Goal: Information Seeking & Learning: Check status

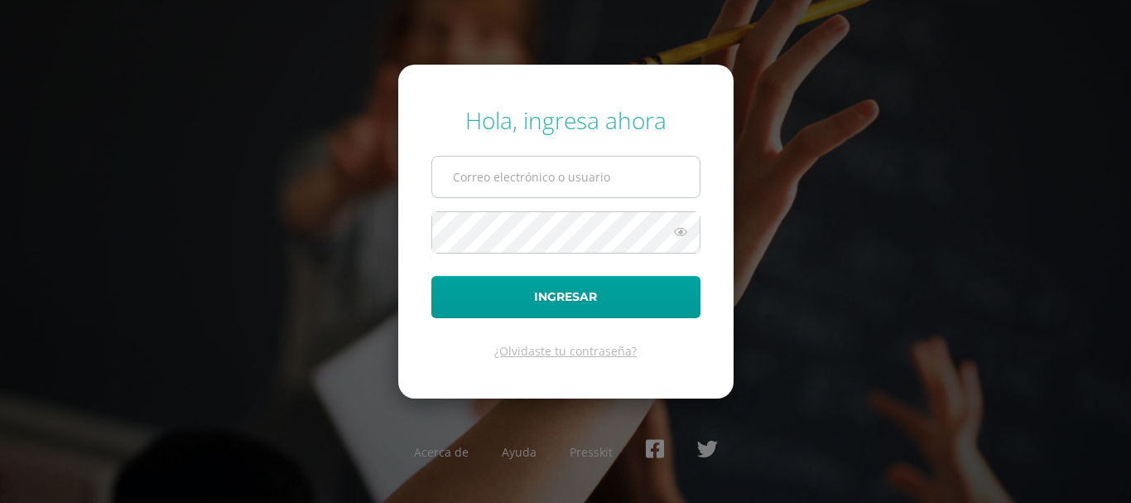
click at [508, 184] on input "text" at bounding box center [565, 176] width 267 height 41
type input "licfer43@gmail.com"
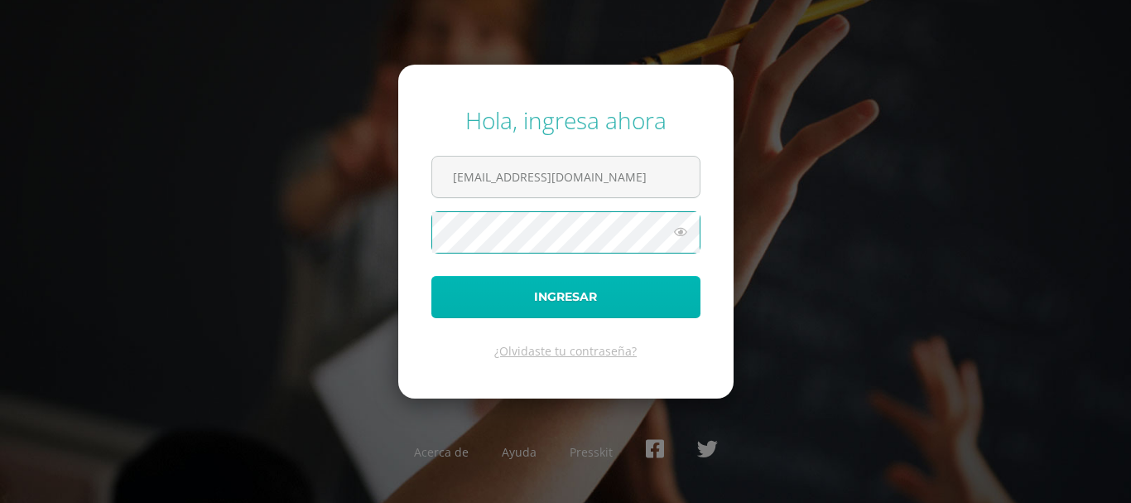
click at [636, 289] on button "Ingresar" at bounding box center [565, 297] width 269 height 42
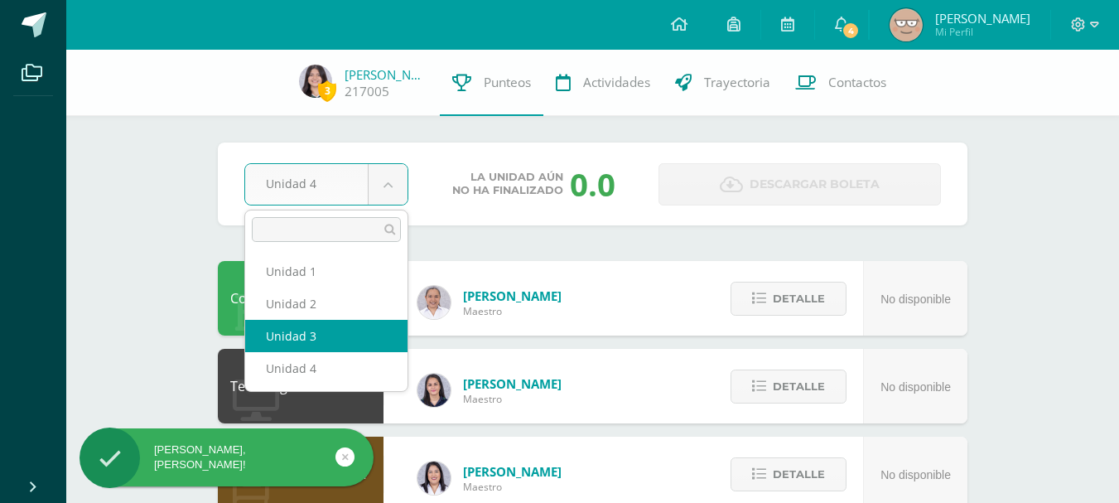
select select "Unidad 3"
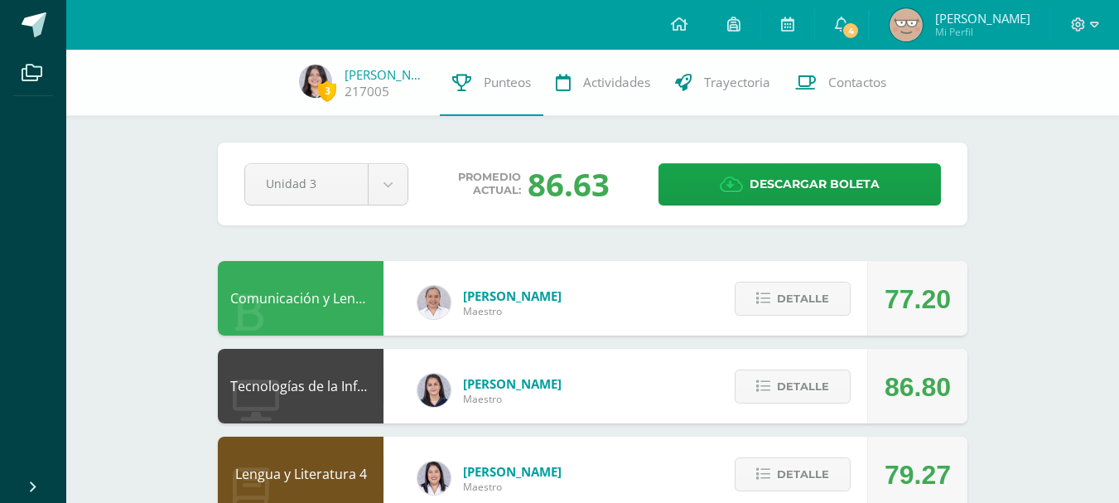
drag, startPoint x: 531, startPoint y: 186, endPoint x: 585, endPoint y: 204, distance: 57.3
click at [585, 204] on div "86.63" at bounding box center [568, 183] width 82 height 43
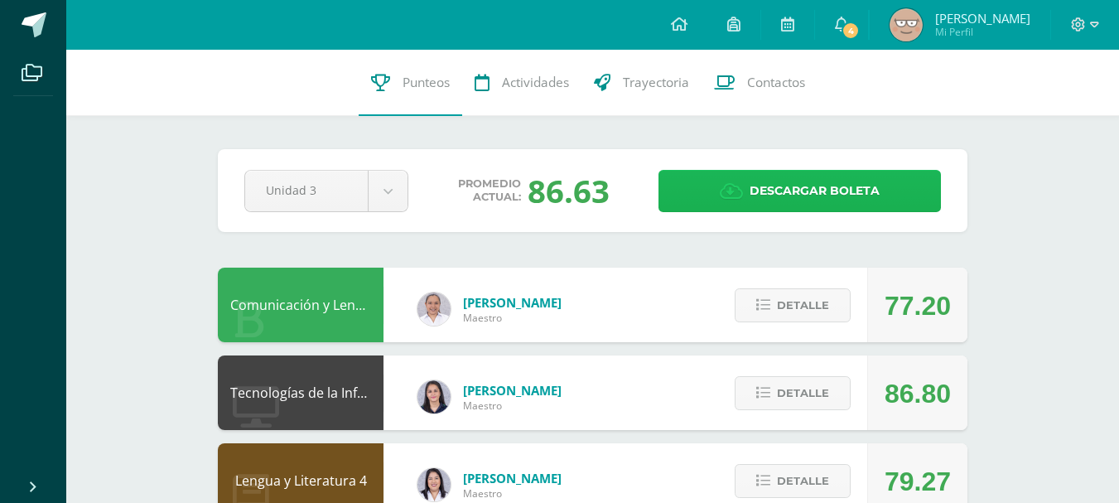
click at [773, 196] on span "Descargar boleta" at bounding box center [814, 191] width 130 height 41
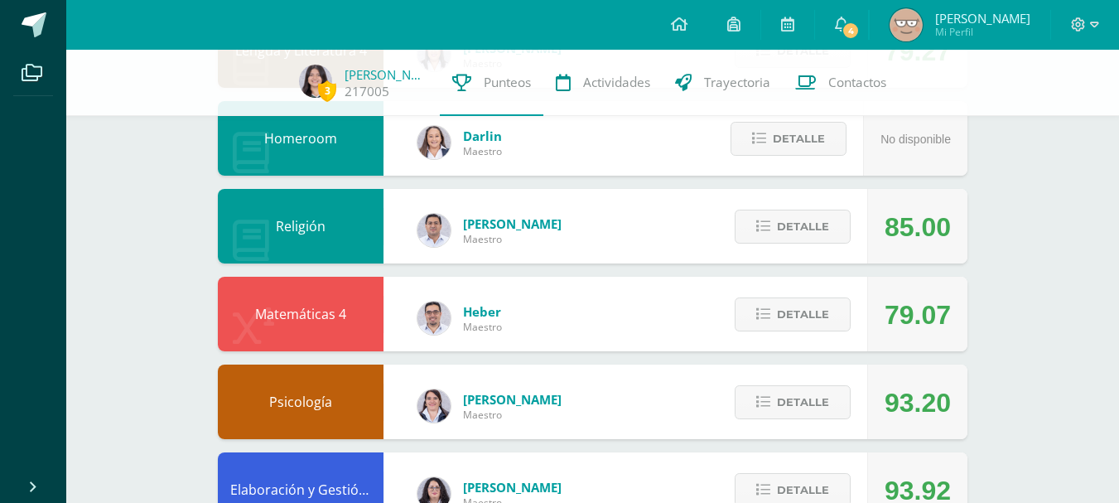
scroll to position [424, 0]
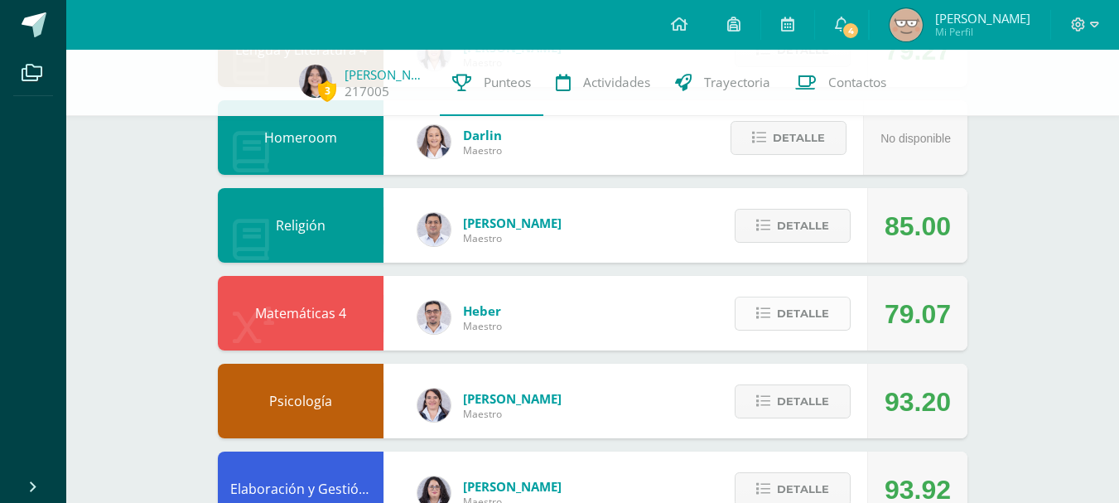
click at [821, 306] on span "Detalle" at bounding box center [803, 313] width 52 height 31
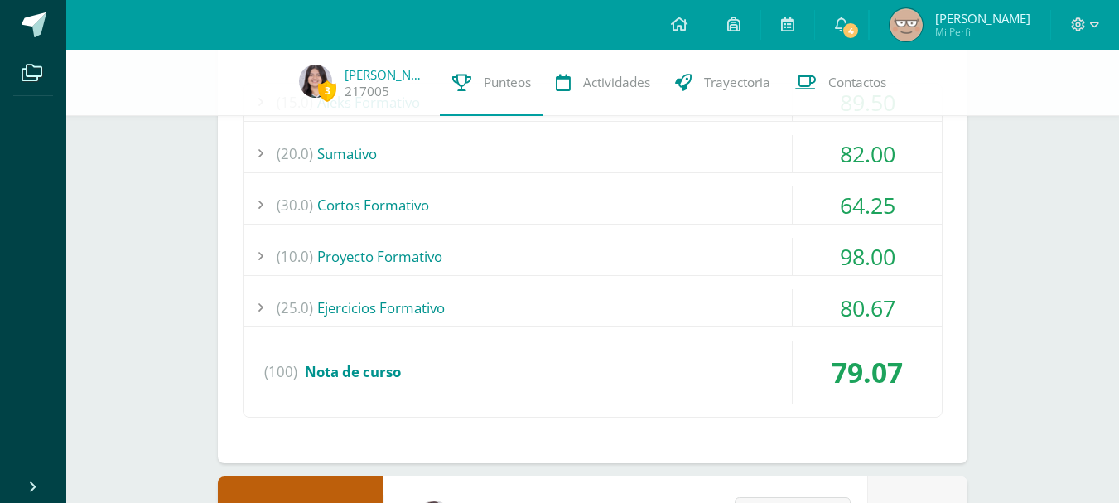
scroll to position [792, 0]
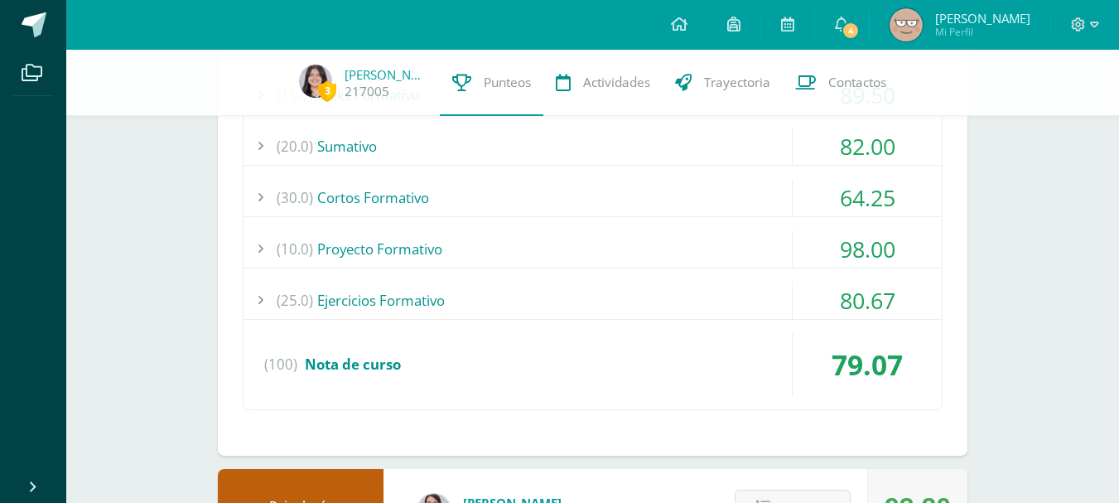
click at [603, 285] on div "(25.0) Ejercicios Formativo" at bounding box center [592, 300] width 698 height 37
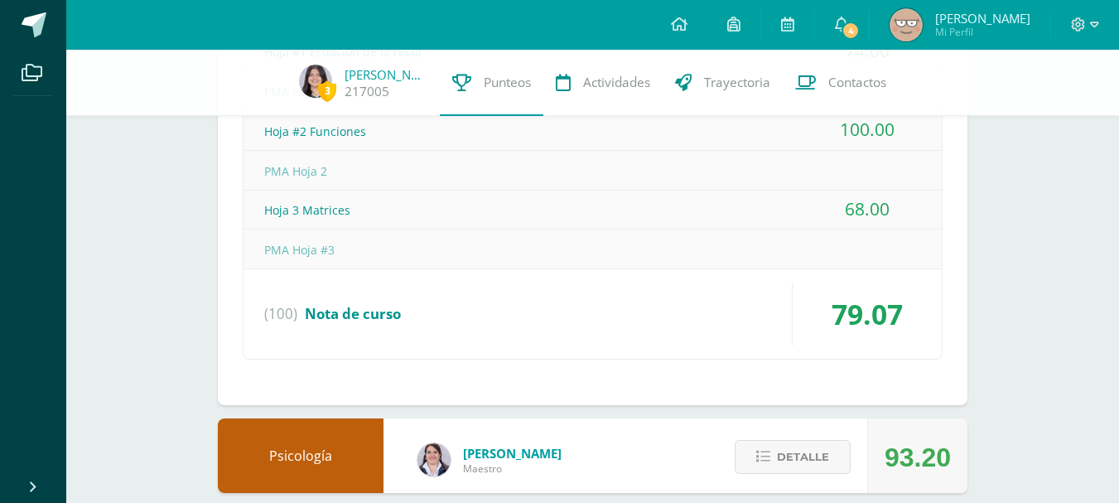
scroll to position [804, 0]
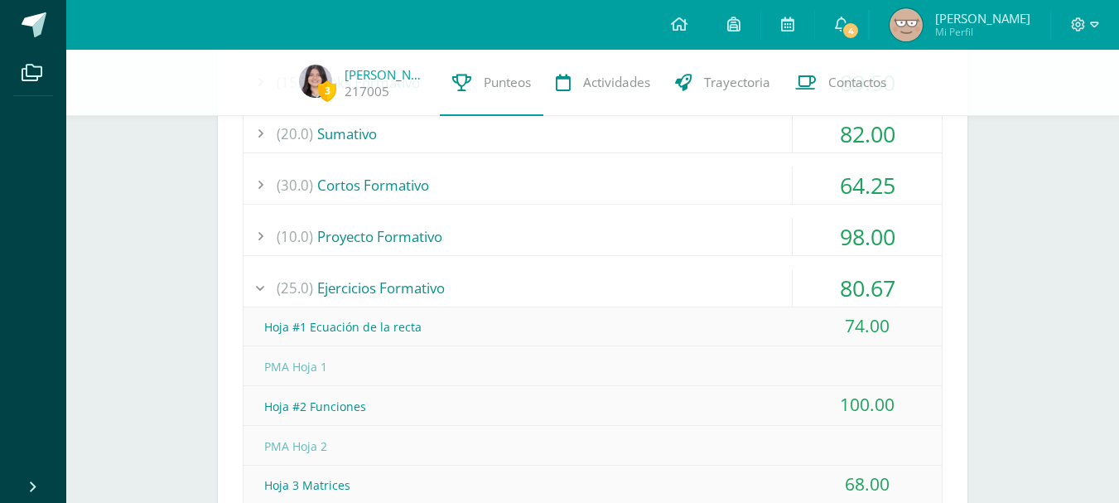
click at [672, 287] on div "(25.0) Ejercicios Formativo" at bounding box center [592, 287] width 698 height 37
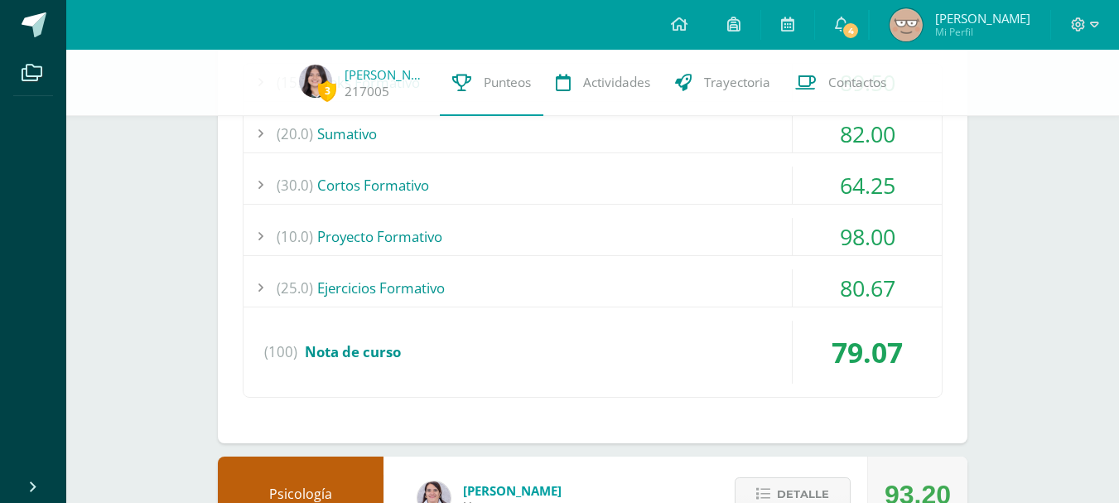
click at [657, 224] on div "(10.0) Proyecto Formativo" at bounding box center [592, 236] width 698 height 37
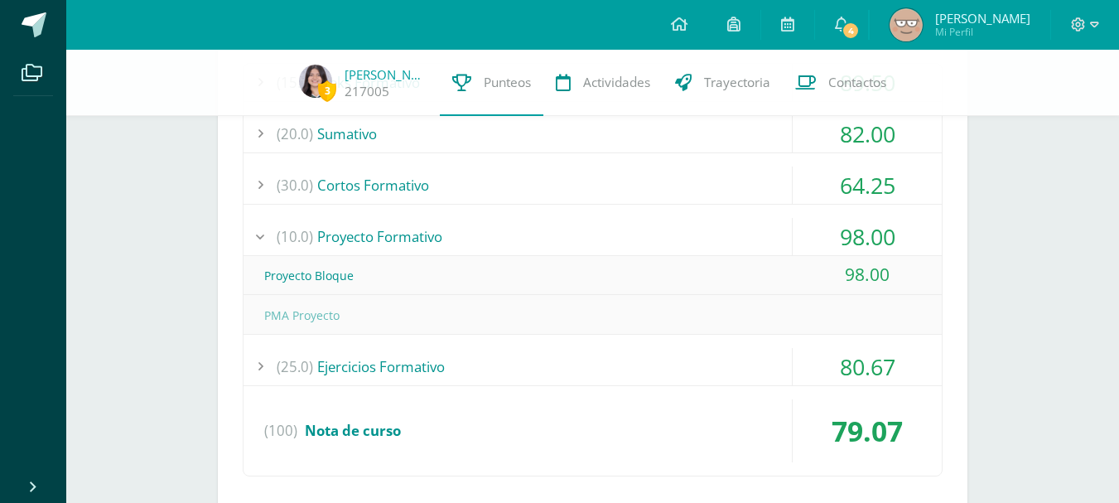
click at [644, 226] on div "(10.0) Proyecto Formativo" at bounding box center [592, 236] width 698 height 37
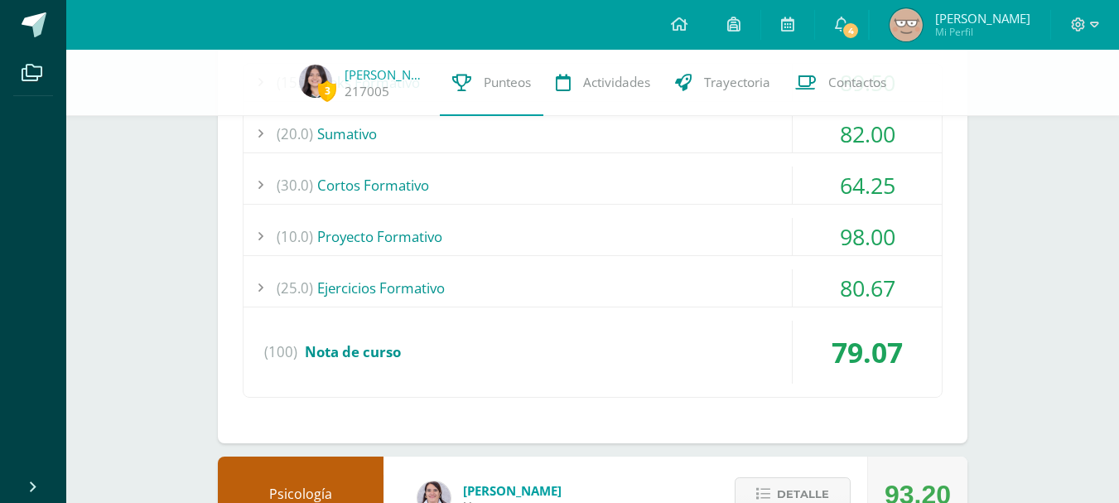
click at [623, 189] on div "(30.0) Cortos Formativo" at bounding box center [592, 184] width 698 height 37
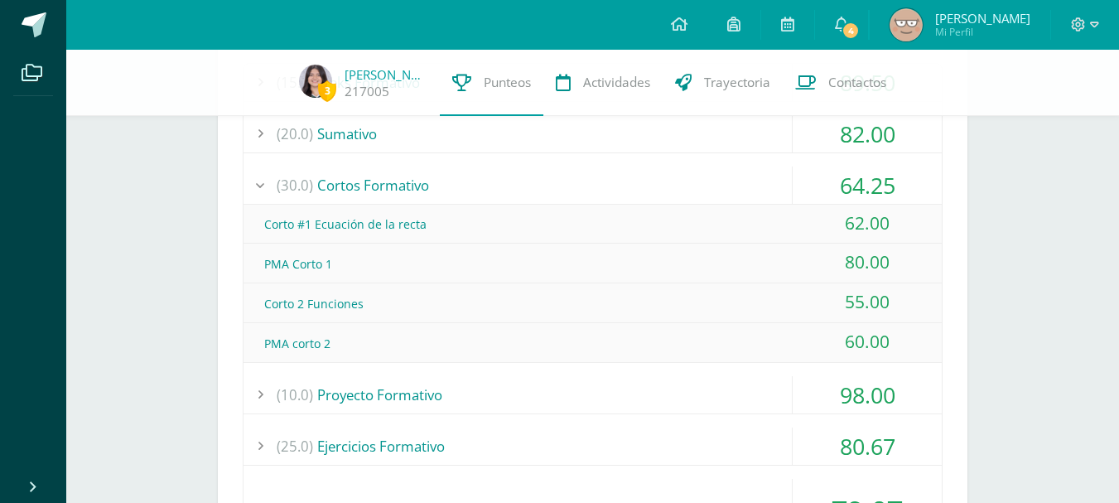
click at [622, 189] on div "(30.0) Cortos Formativo" at bounding box center [592, 184] width 698 height 37
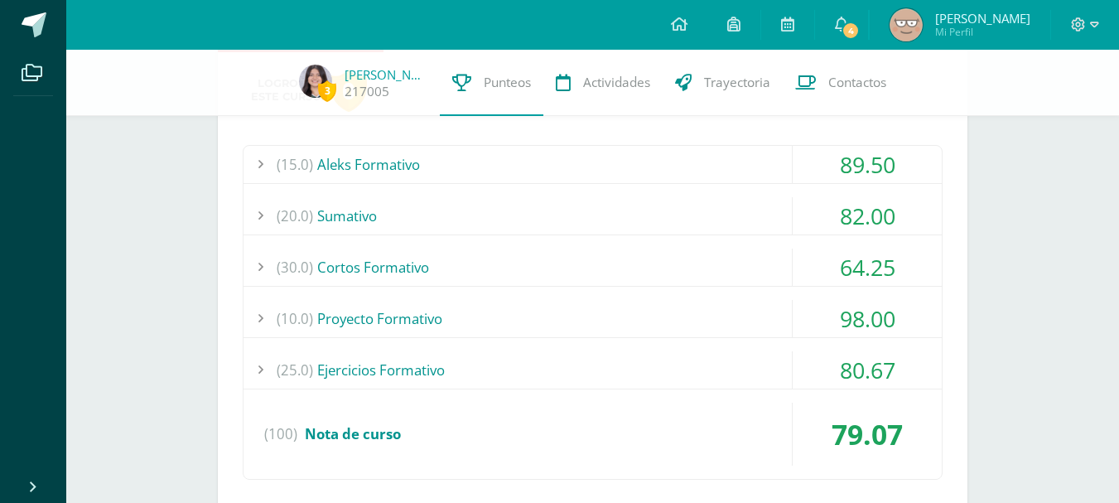
scroll to position [721, 0]
click at [614, 193] on div "(15.0) Aleks Formativo 89.50 Módulo 1 Ecuaciones e inecuaciones 100.00" at bounding box center [593, 313] width 700 height 335
click at [579, 223] on div "(20.0) Sumativo" at bounding box center [592, 216] width 698 height 37
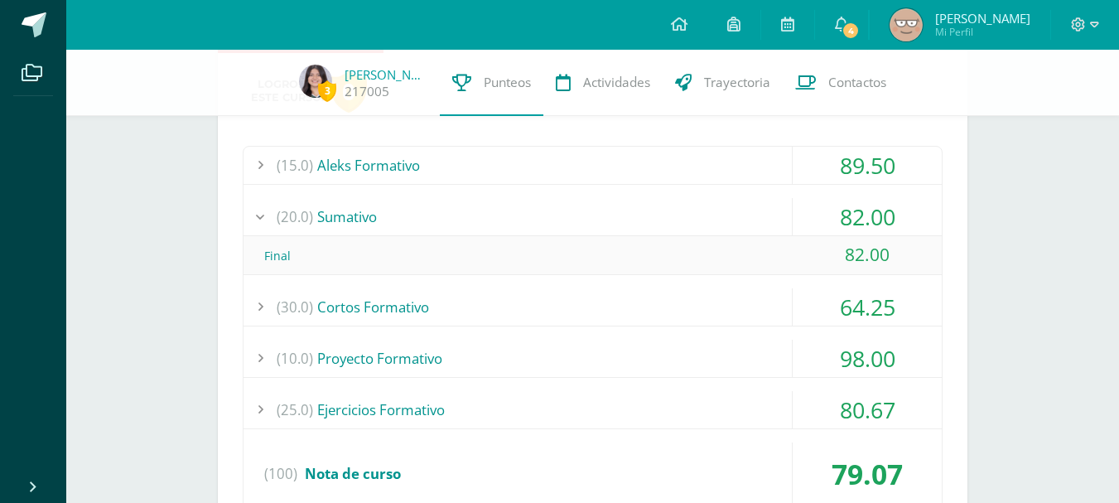
click at [395, 214] on div "(20.0) Sumativo" at bounding box center [592, 216] width 698 height 37
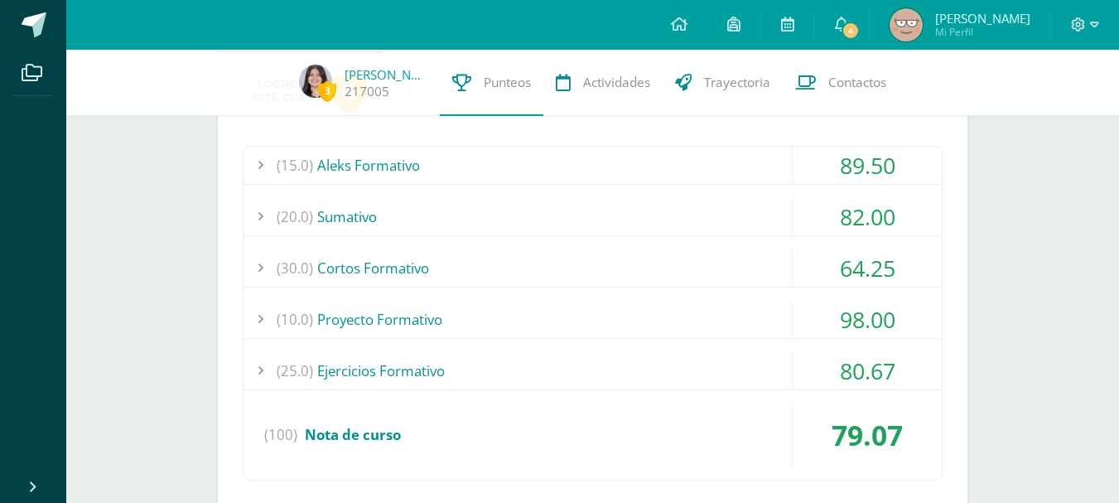
click at [513, 152] on div "(15.0) Aleks Formativo" at bounding box center [592, 165] width 698 height 37
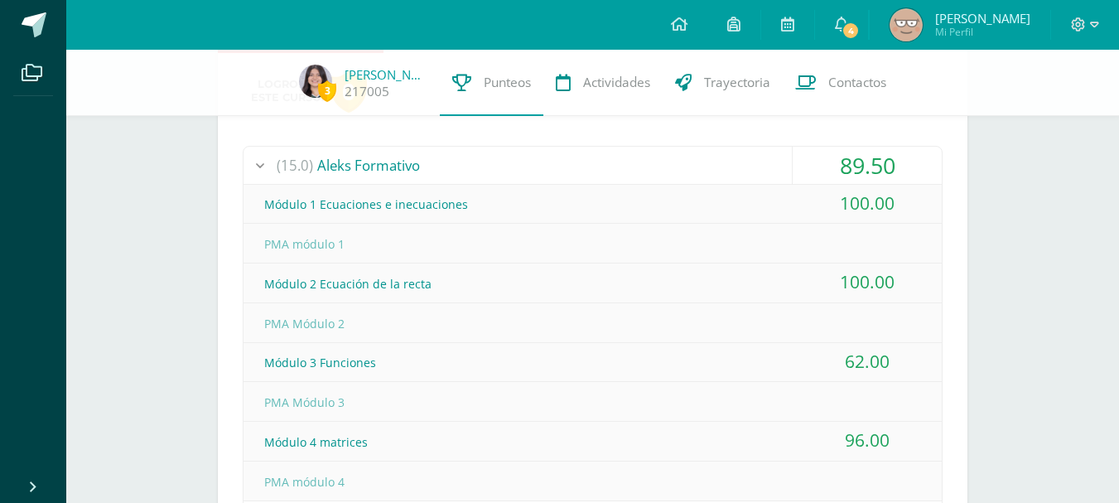
click at [515, 166] on div "(15.0) Aleks Formativo" at bounding box center [592, 165] width 698 height 37
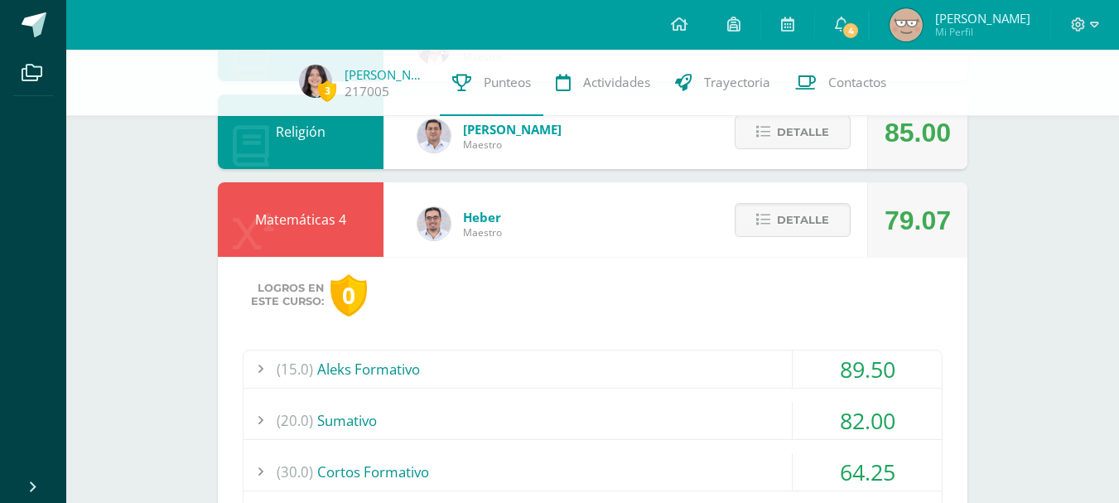
scroll to position [517, 0]
click at [802, 218] on span "Detalle" at bounding box center [803, 220] width 52 height 31
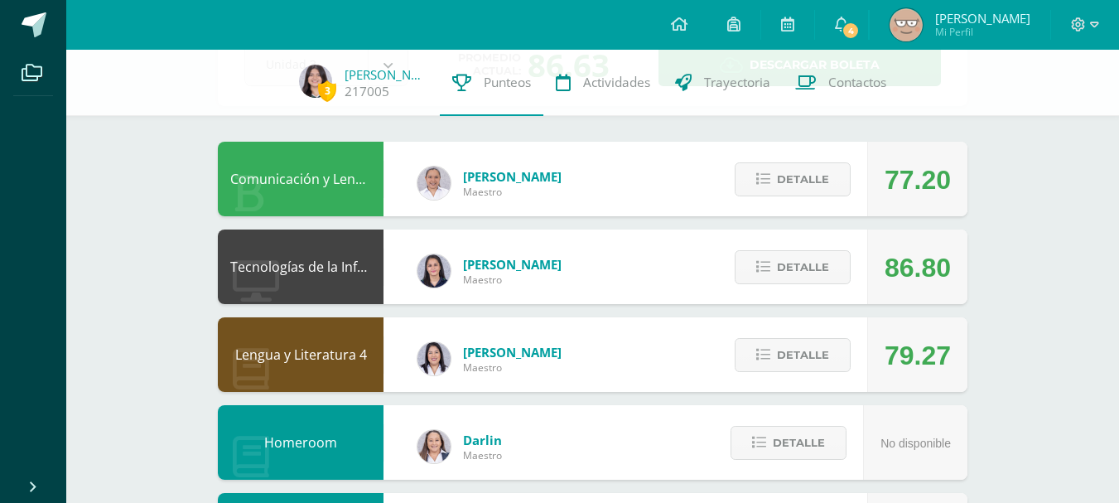
scroll to position [118, 0]
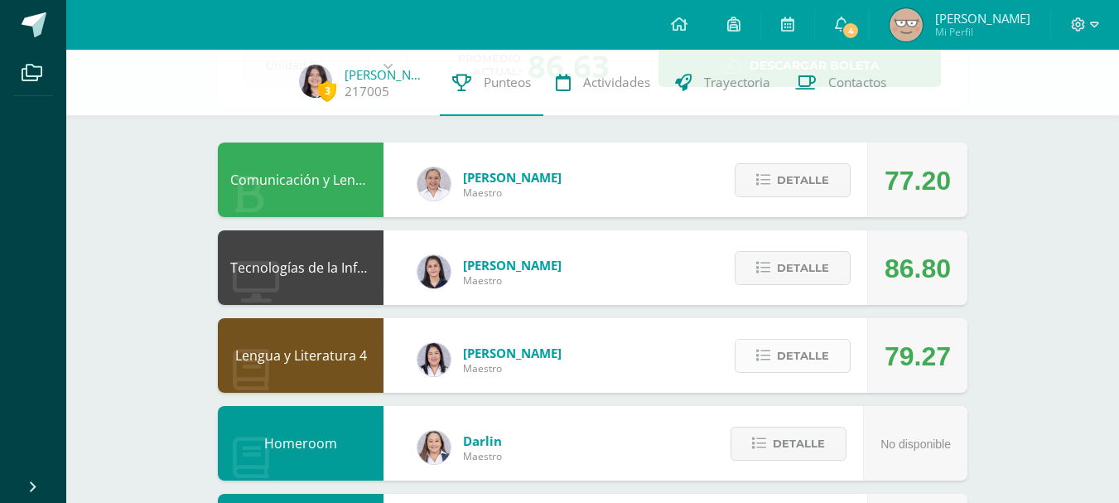
click at [767, 353] on icon at bounding box center [763, 356] width 14 height 14
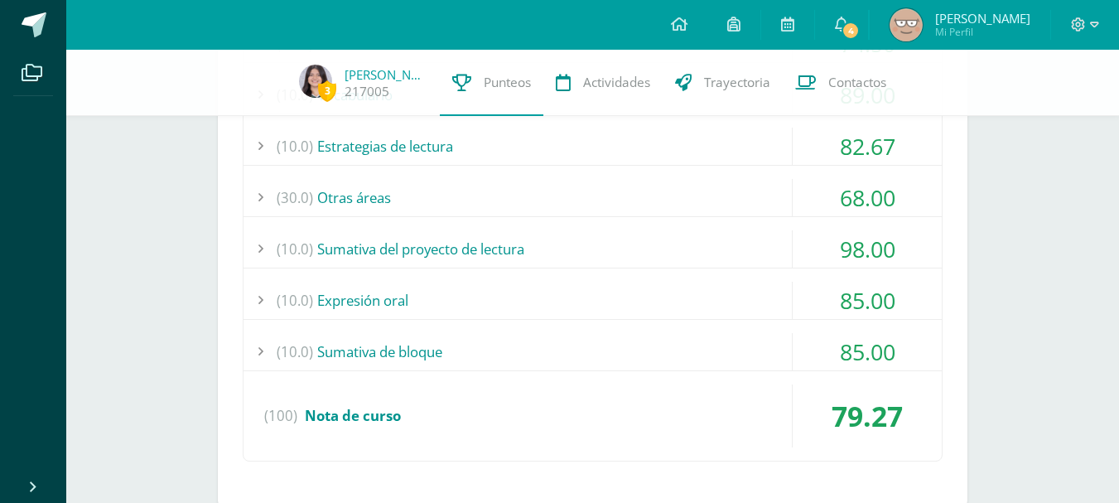
scroll to position [532, 0]
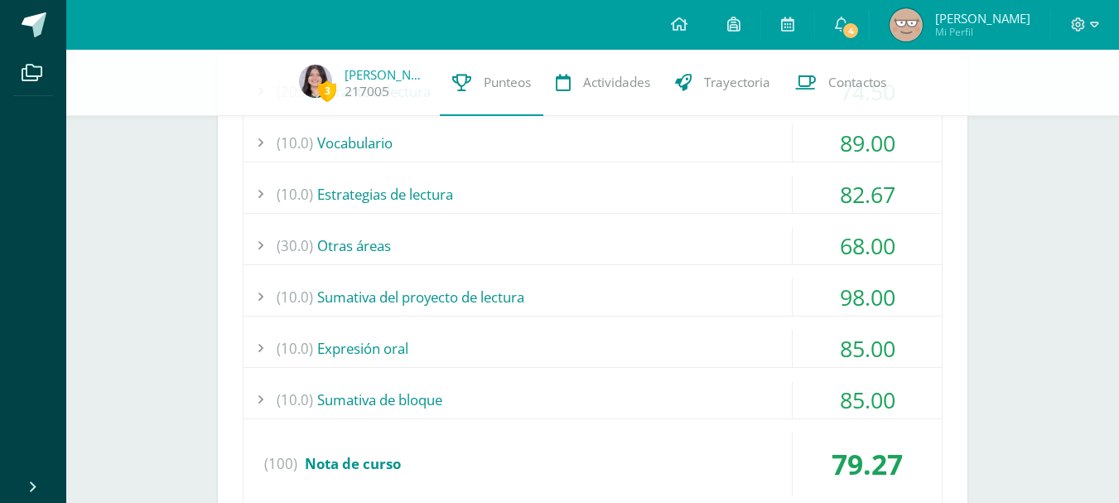
click at [741, 292] on div "(10.0) Sumativa del proyecto de lectura" at bounding box center [592, 296] width 698 height 37
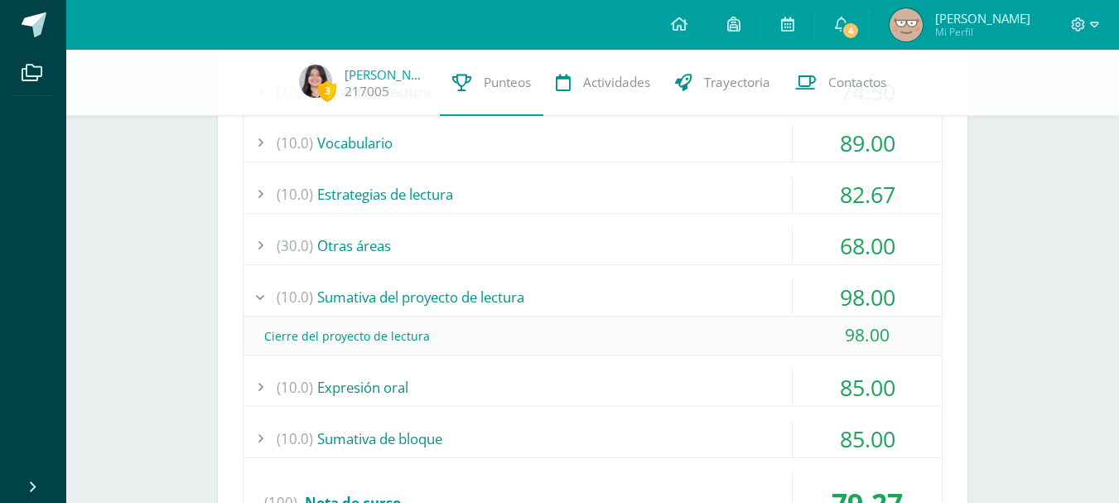
click at [739, 294] on div "(10.0) Sumativa del proyecto de lectura" at bounding box center [592, 296] width 698 height 37
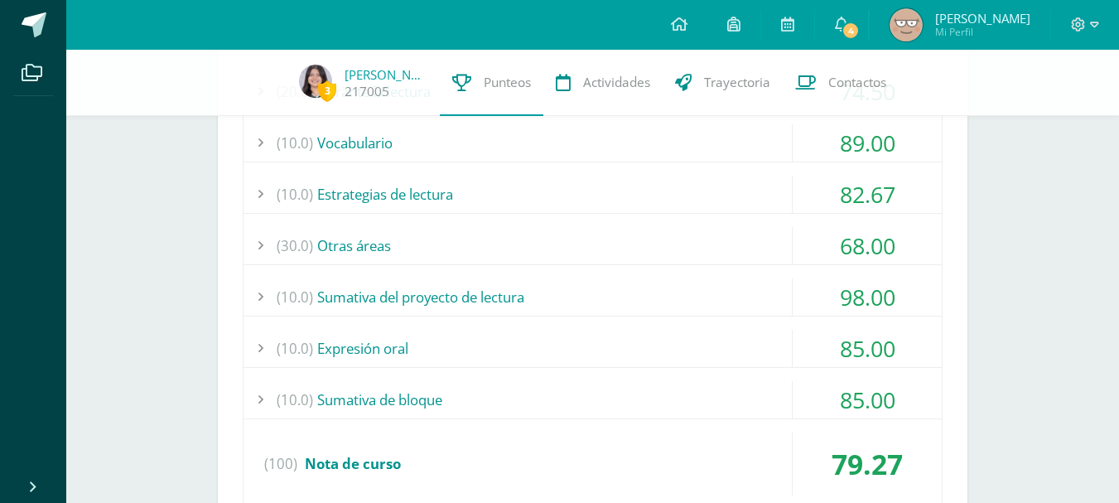
click at [693, 243] on div "(30.0) Otras áreas" at bounding box center [592, 245] width 698 height 37
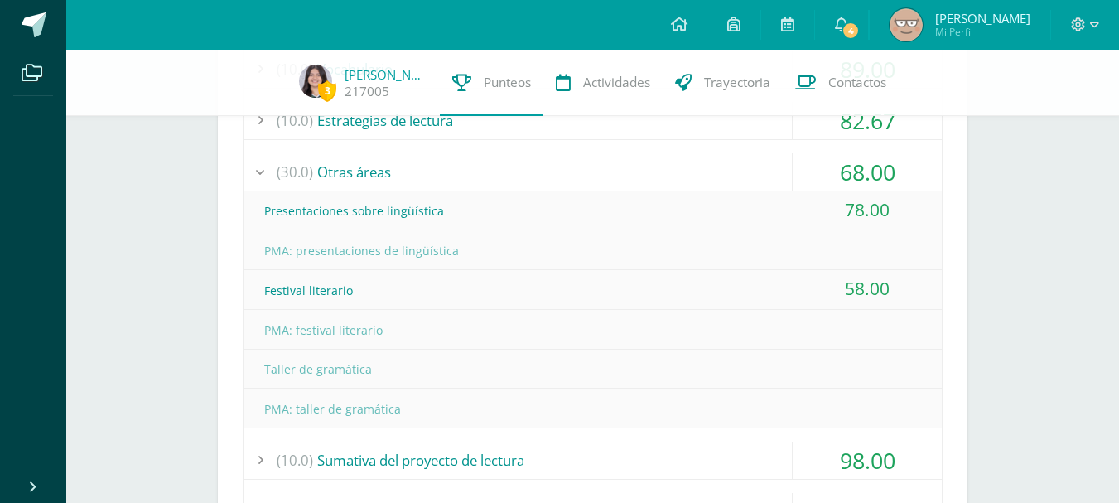
scroll to position [606, 0]
drag, startPoint x: 783, startPoint y: 363, endPoint x: 772, endPoint y: 359, distance: 12.3
click at [781, 367] on div "Taller de gramática" at bounding box center [592, 367] width 698 height 37
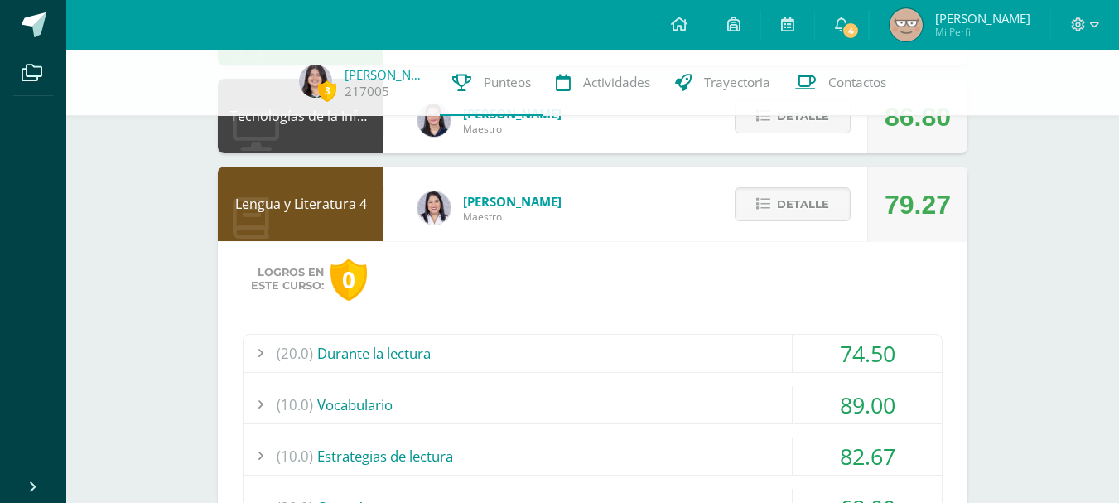
scroll to position [267, 0]
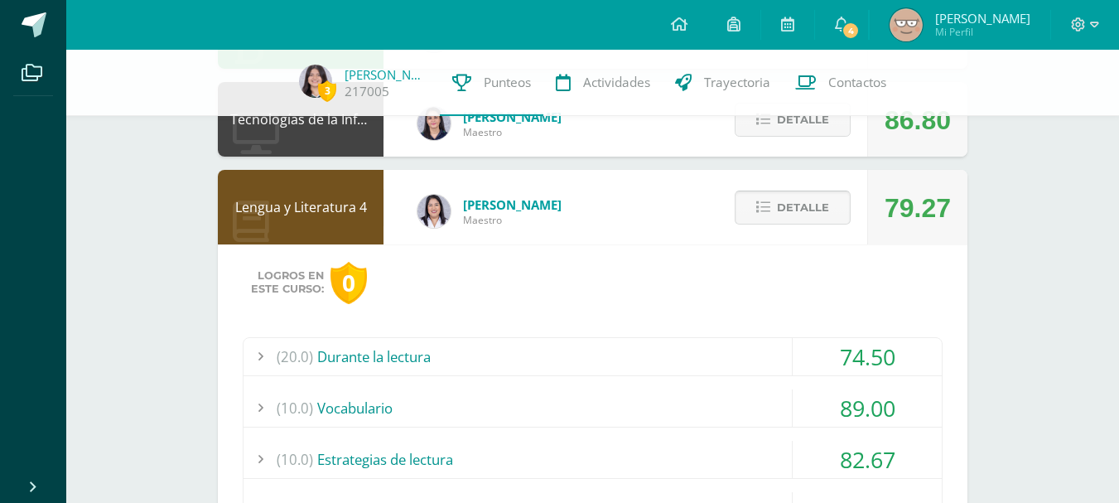
click at [803, 206] on span "Detalle" at bounding box center [803, 207] width 52 height 31
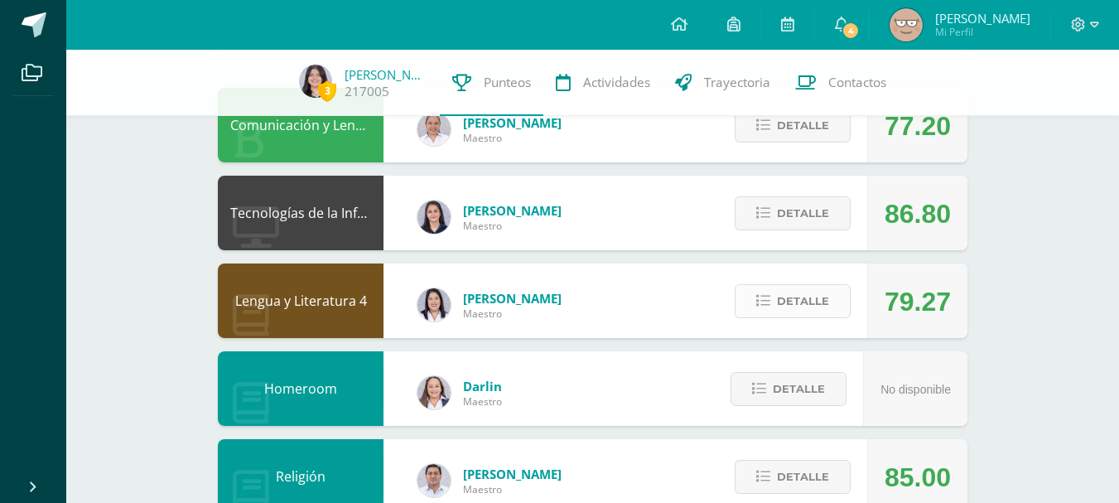
scroll to position [172, 0]
click at [770, 219] on icon at bounding box center [763, 214] width 14 height 14
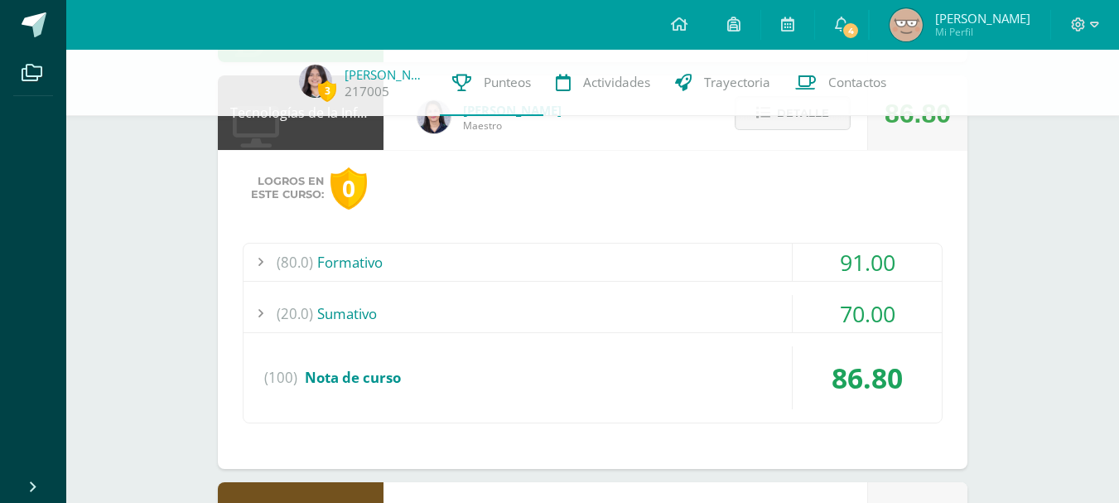
scroll to position [274, 0]
click at [681, 309] on div "(20.0) Sumativo" at bounding box center [592, 312] width 698 height 37
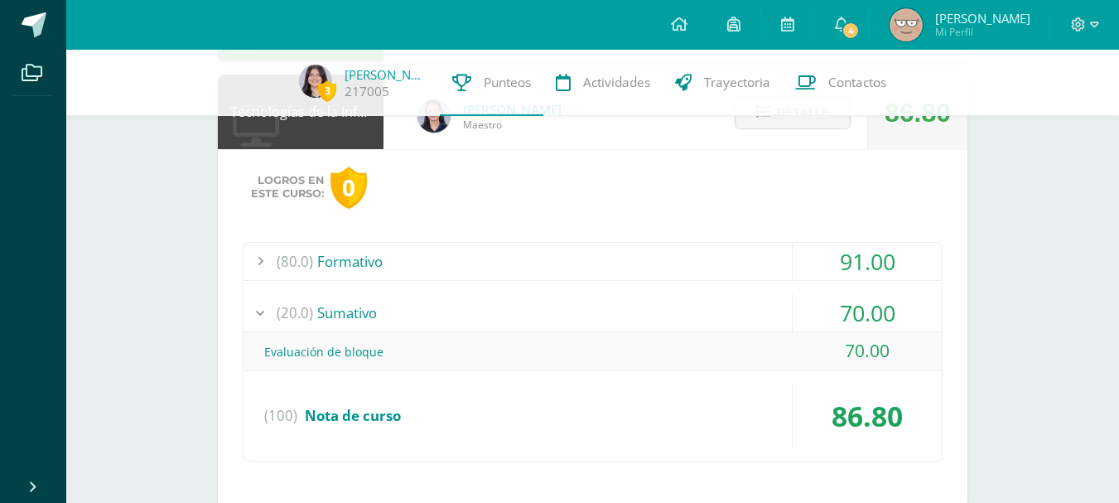
click at [681, 309] on div "(20.0) Sumativo" at bounding box center [592, 312] width 698 height 37
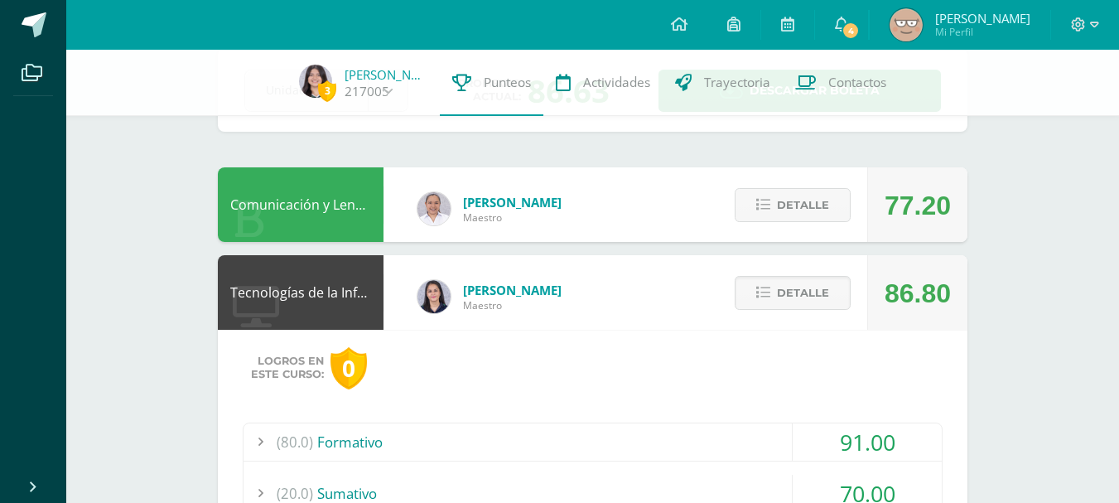
scroll to position [91, 0]
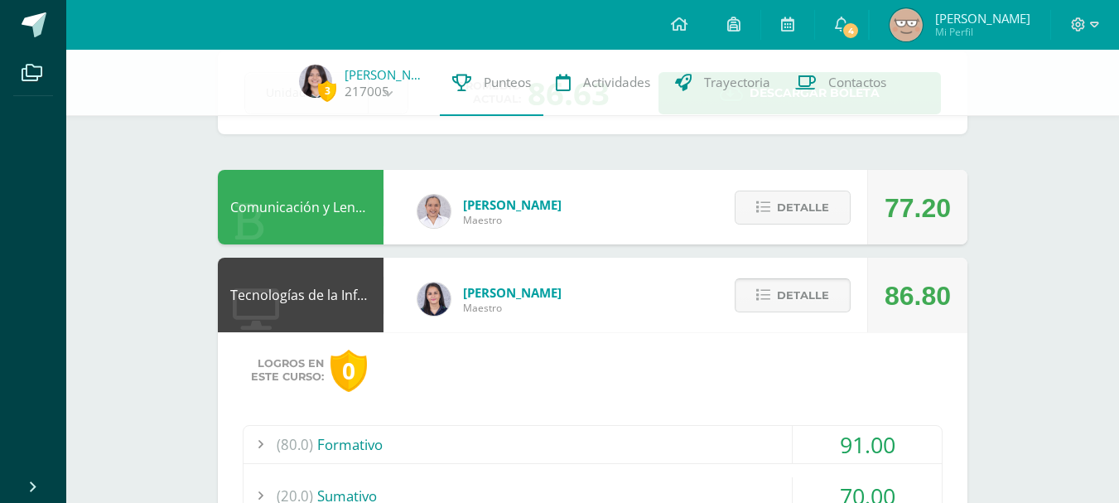
click at [763, 291] on icon at bounding box center [763, 295] width 14 height 14
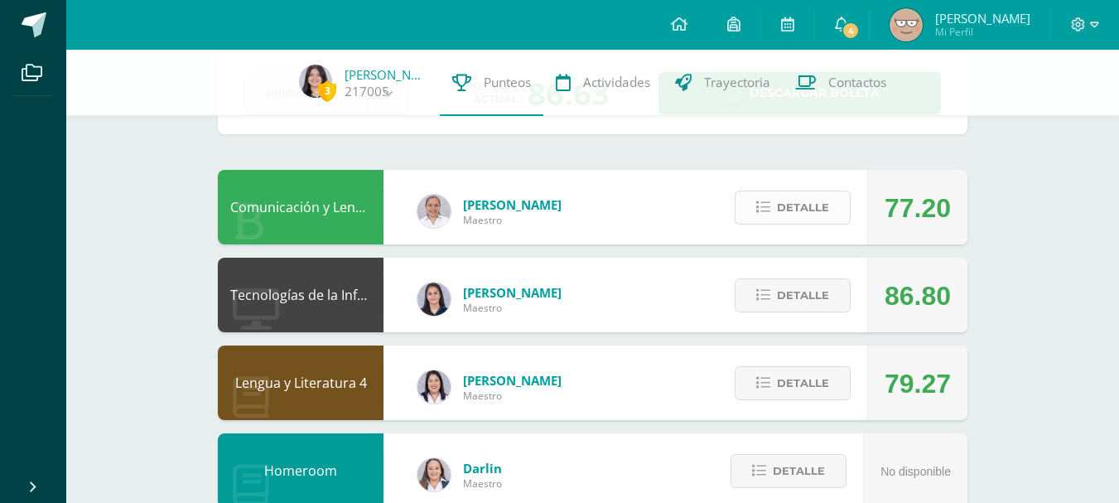
click at [772, 211] on button "Detalle" at bounding box center [792, 207] width 116 height 34
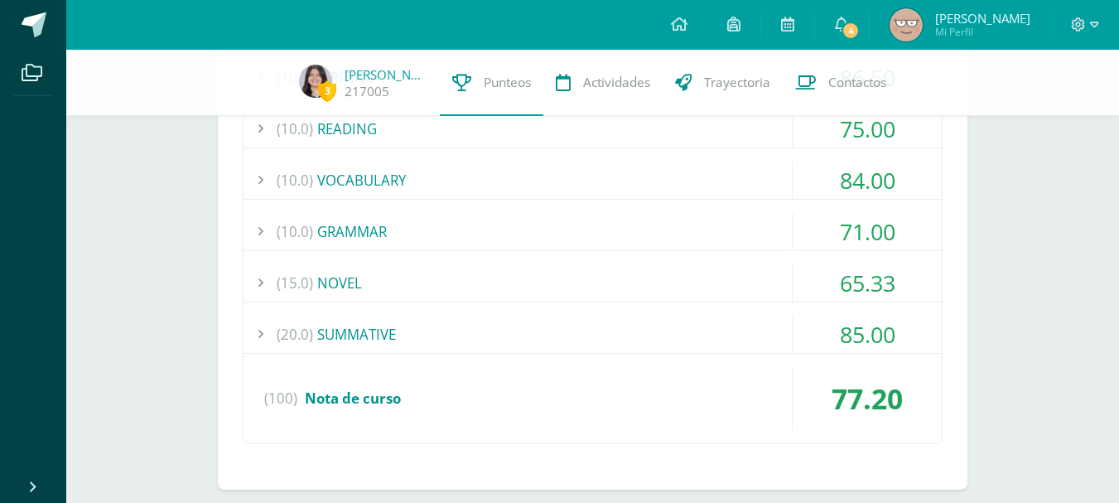
scroll to position [471, 0]
click at [705, 337] on div "(20.0) SUMMATIVE" at bounding box center [592, 335] width 698 height 37
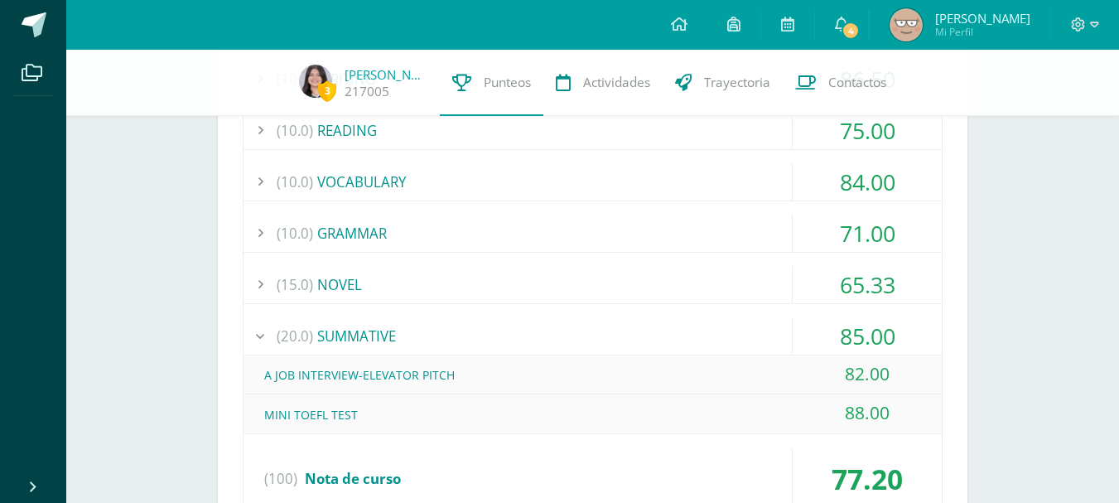
click at [698, 324] on div "(20.0) SUMMATIVE" at bounding box center [592, 335] width 698 height 37
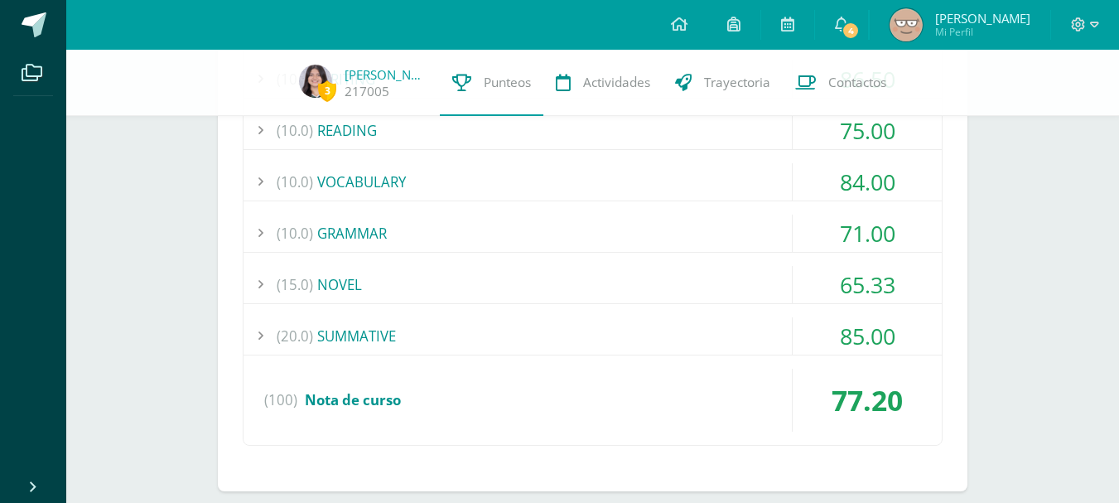
click at [698, 323] on div "(20.0) SUMMATIVE" at bounding box center [592, 335] width 698 height 37
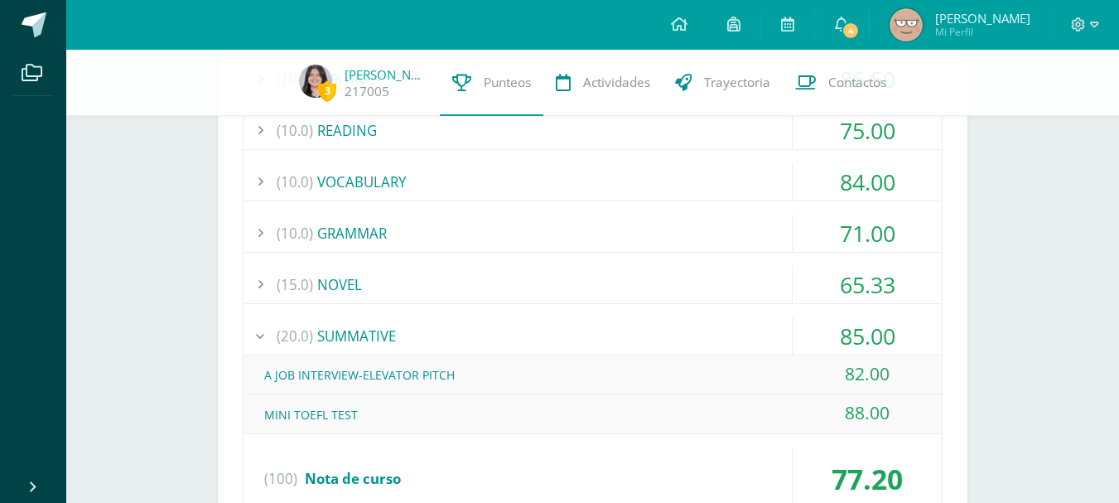
click at [693, 325] on div "(20.0) SUMMATIVE" at bounding box center [592, 335] width 698 height 37
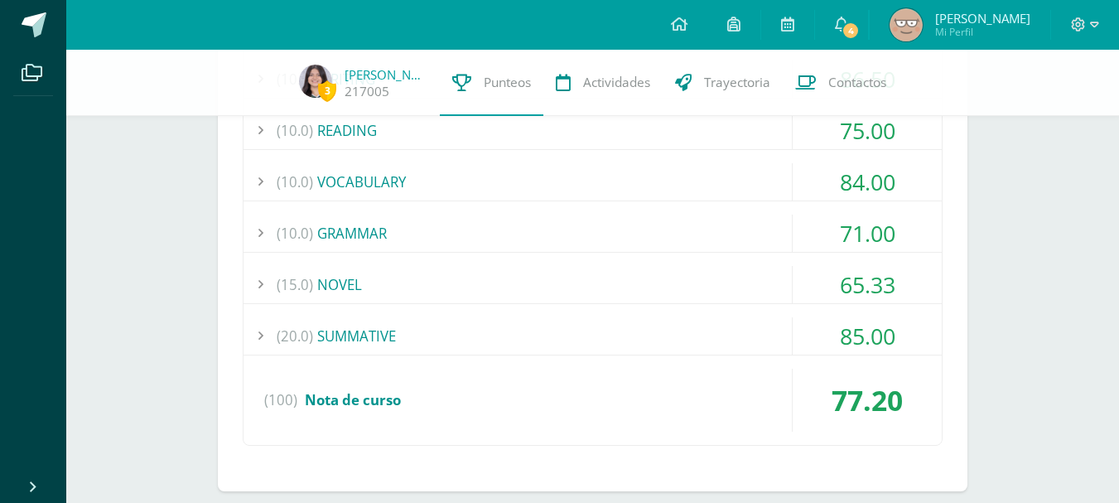
click at [706, 286] on div "(15.0) NOVEL" at bounding box center [592, 284] width 698 height 37
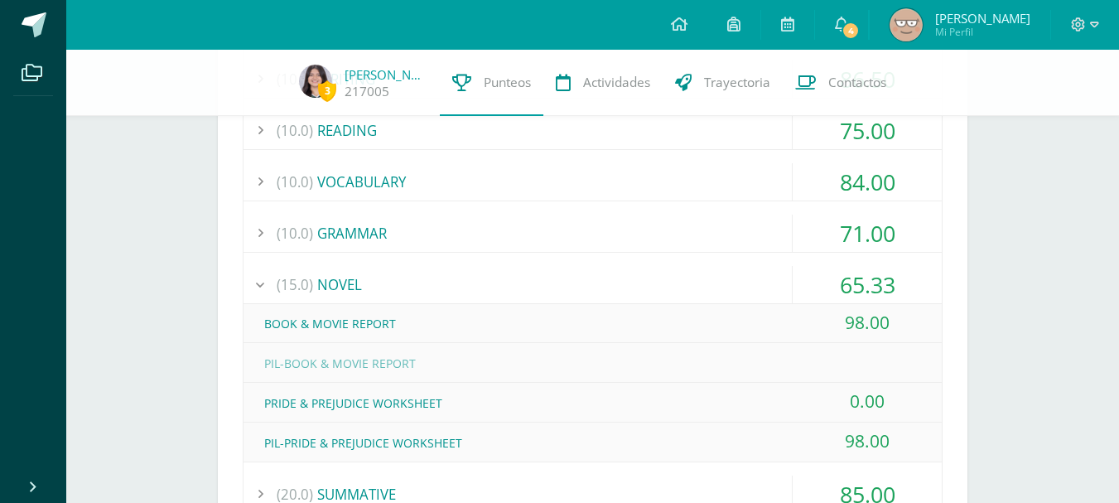
click at [691, 223] on div "(10.0) GRAMMAR" at bounding box center [592, 232] width 698 height 37
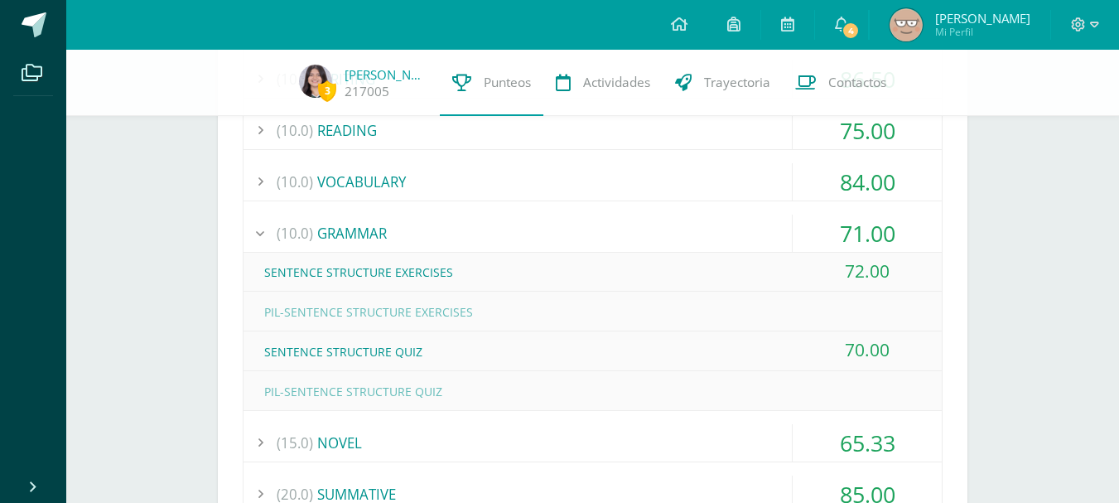
click at [683, 224] on div "(10.0) GRAMMAR" at bounding box center [592, 232] width 698 height 37
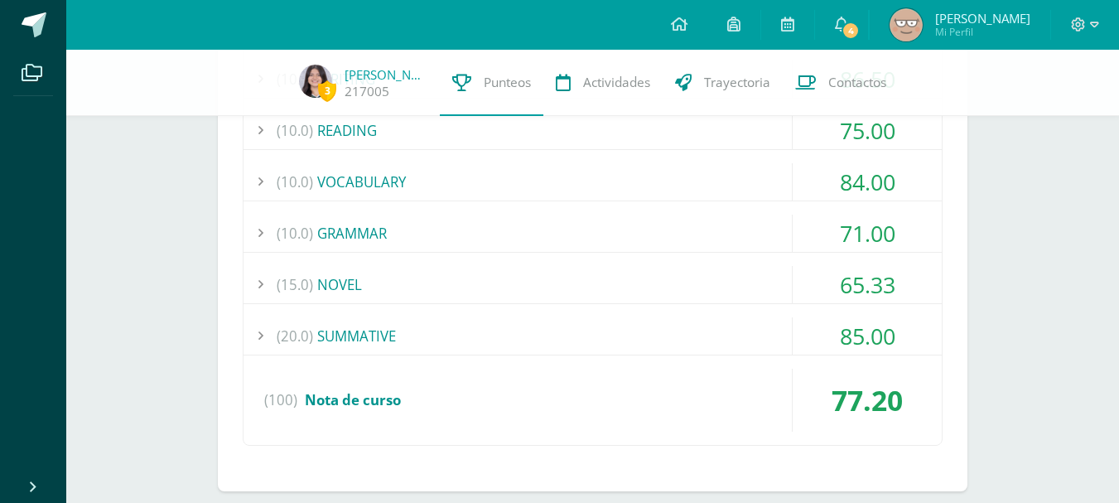
click at [689, 188] on div "(10.0) VOCABULARY" at bounding box center [592, 181] width 698 height 37
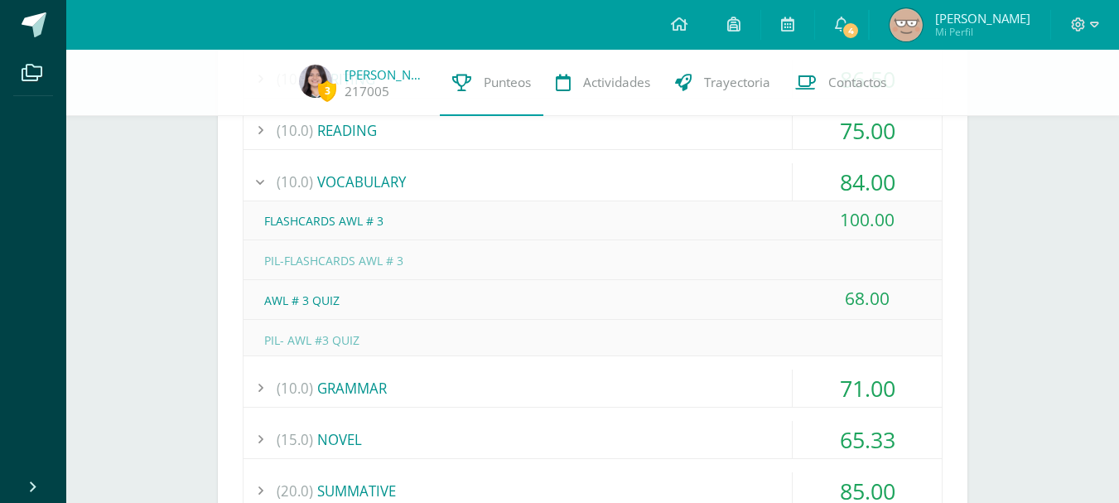
click at [669, 169] on div "(10.0) VOCABULARY" at bounding box center [592, 181] width 698 height 37
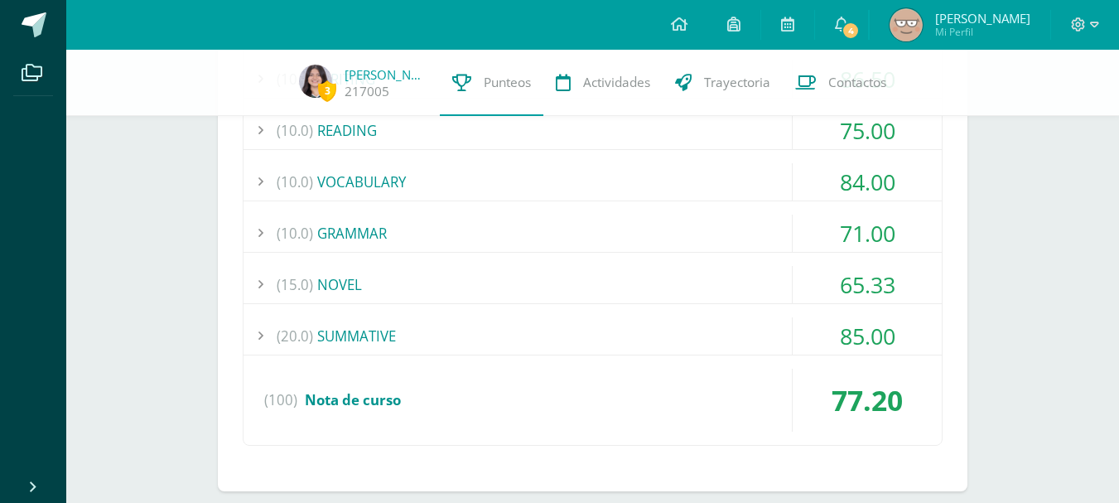
click at [666, 171] on div "(10.0) VOCABULARY" at bounding box center [592, 181] width 698 height 37
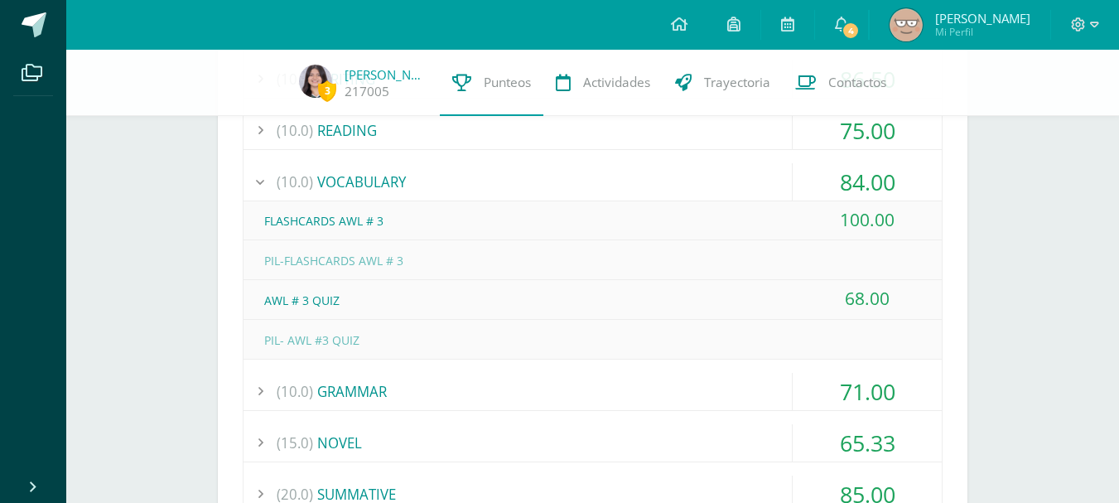
click at [667, 169] on div "(10.0) VOCABULARY" at bounding box center [592, 181] width 698 height 37
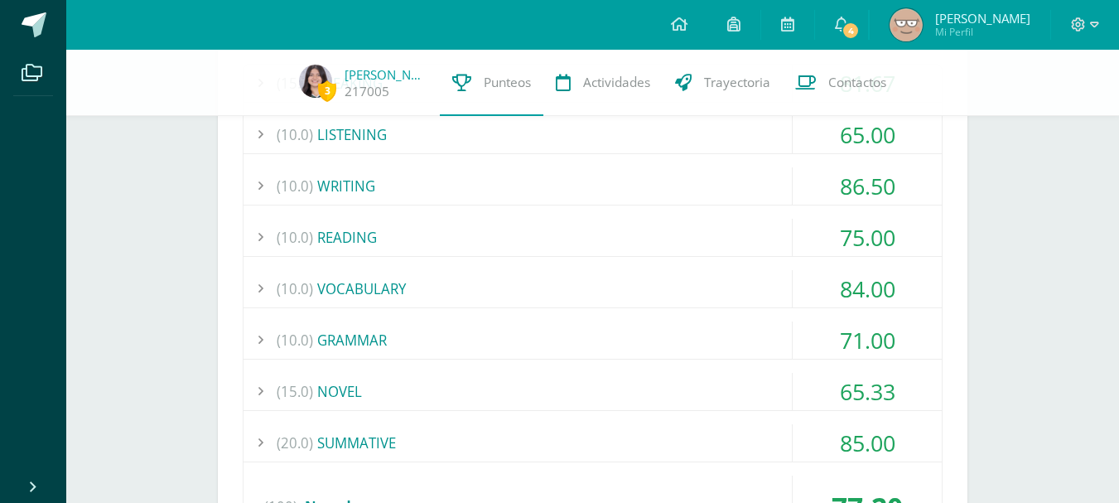
scroll to position [363, 0]
click at [657, 213] on div "(15.0) SPEAKING 81.67 U.S.A. INDEPENDENCE DAY 100.00" at bounding box center [593, 309] width 700 height 489
click at [666, 229] on div "(10.0) READING" at bounding box center [592, 237] width 698 height 37
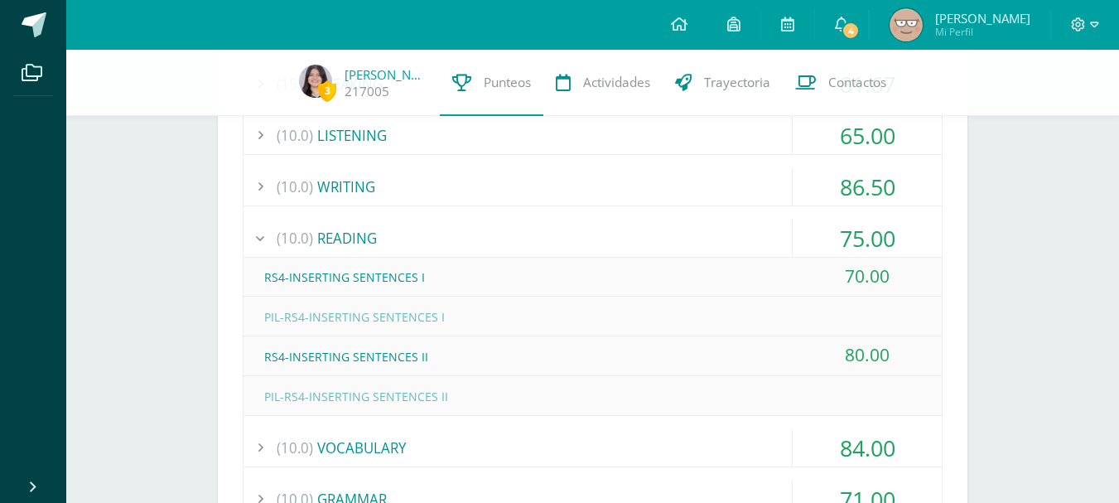
click at [666, 228] on div "(10.0) READING" at bounding box center [592, 237] width 698 height 37
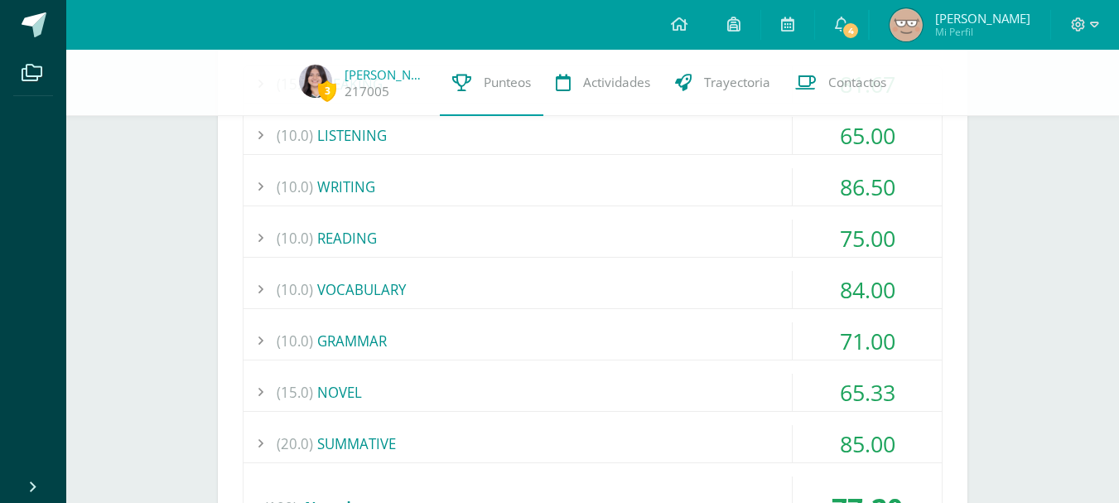
click at [650, 183] on div "(10.0) WRITING" at bounding box center [592, 186] width 698 height 37
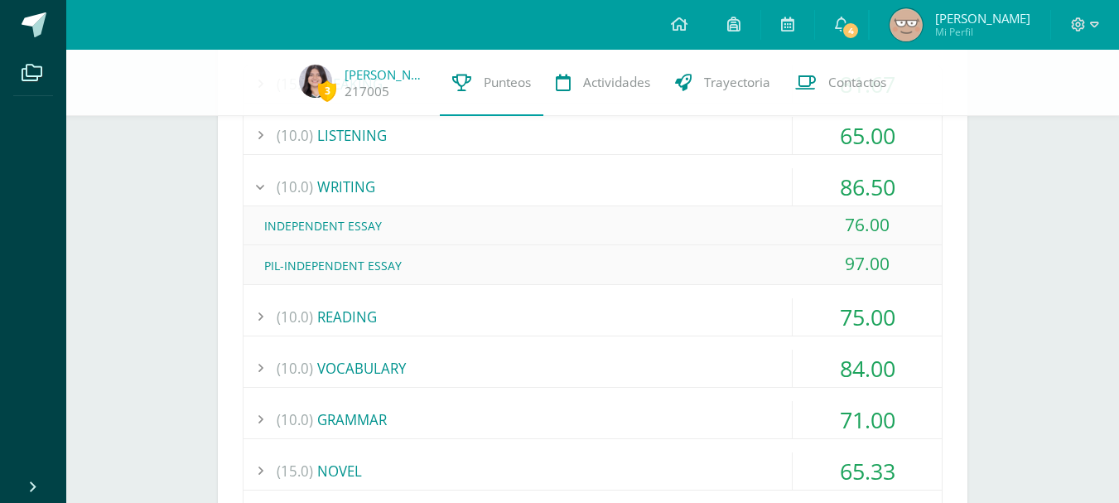
click at [650, 182] on div "(10.0) WRITING" at bounding box center [592, 186] width 698 height 37
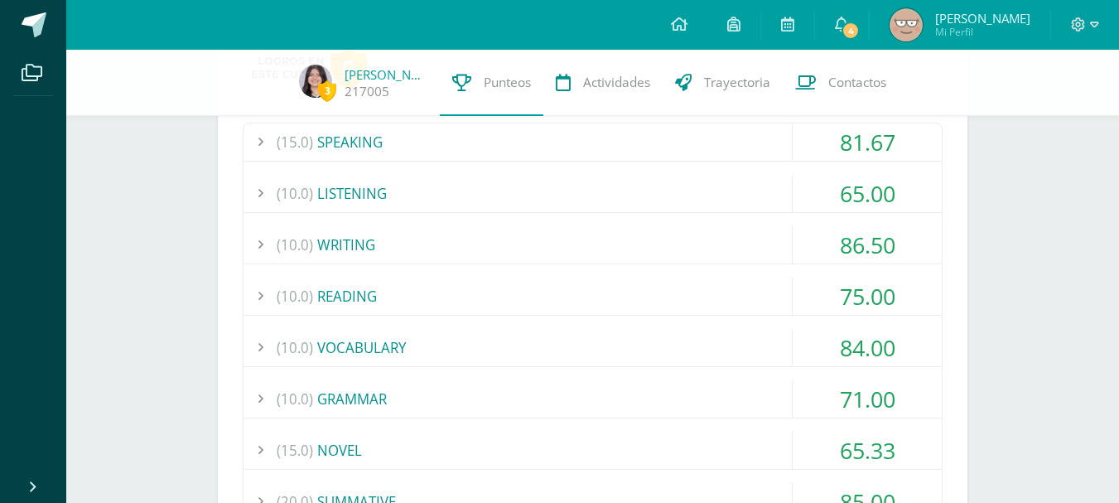
scroll to position [302, 0]
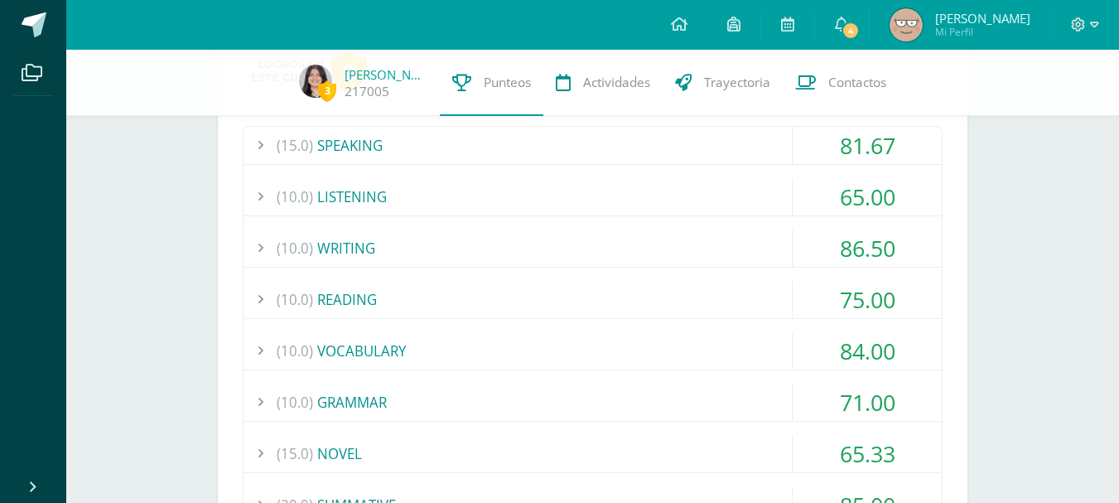
click at [590, 193] on div "(10.0) LISTENING" at bounding box center [592, 196] width 698 height 37
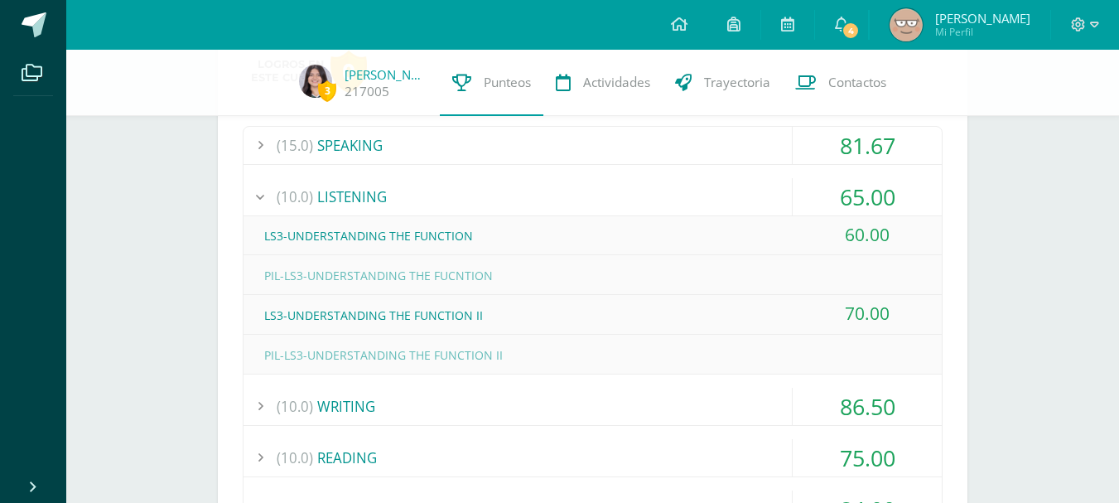
click at [590, 193] on div "(10.0) LISTENING" at bounding box center [592, 196] width 698 height 37
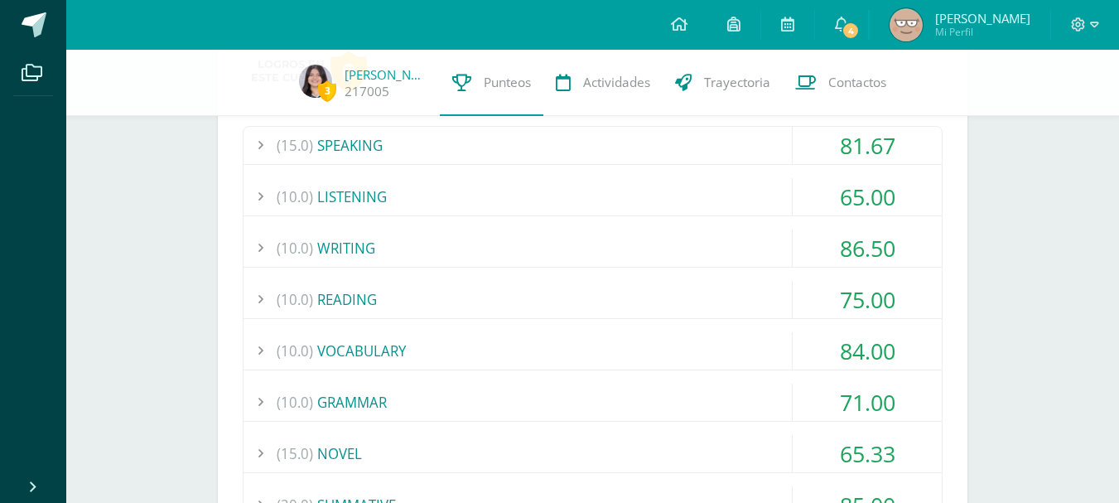
click at [660, 142] on div "(15.0) SPEAKING" at bounding box center [592, 145] width 698 height 37
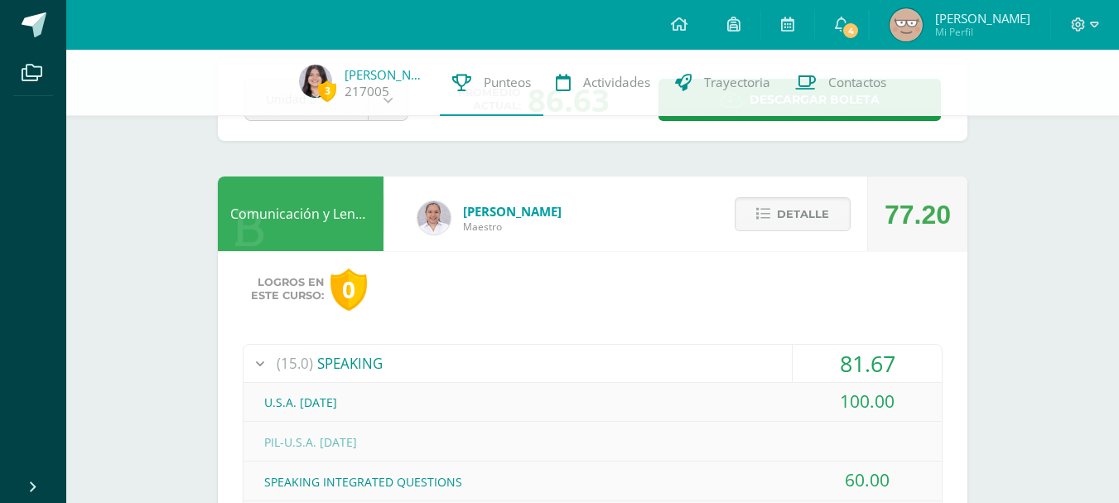
scroll to position [69, 0]
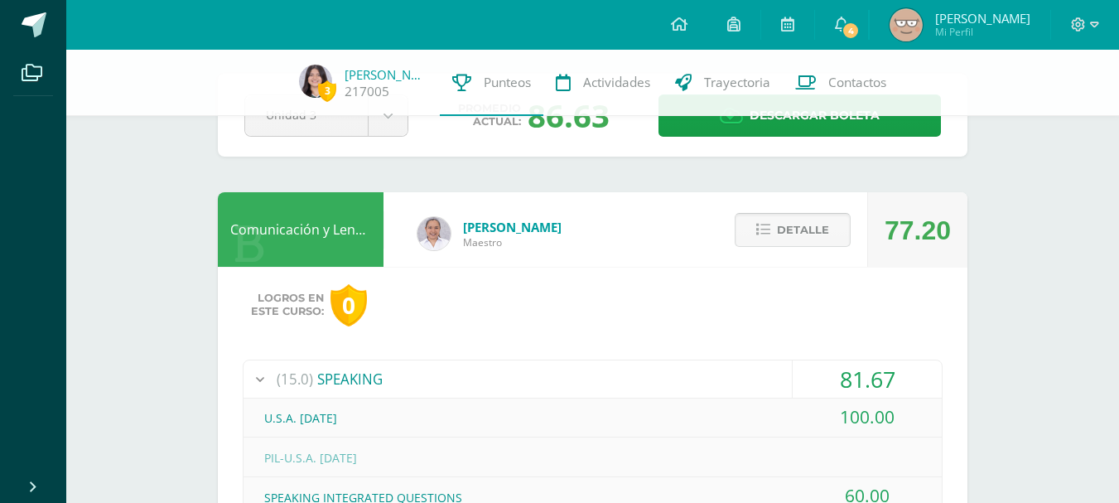
click at [780, 246] on button "Detalle" at bounding box center [792, 230] width 116 height 34
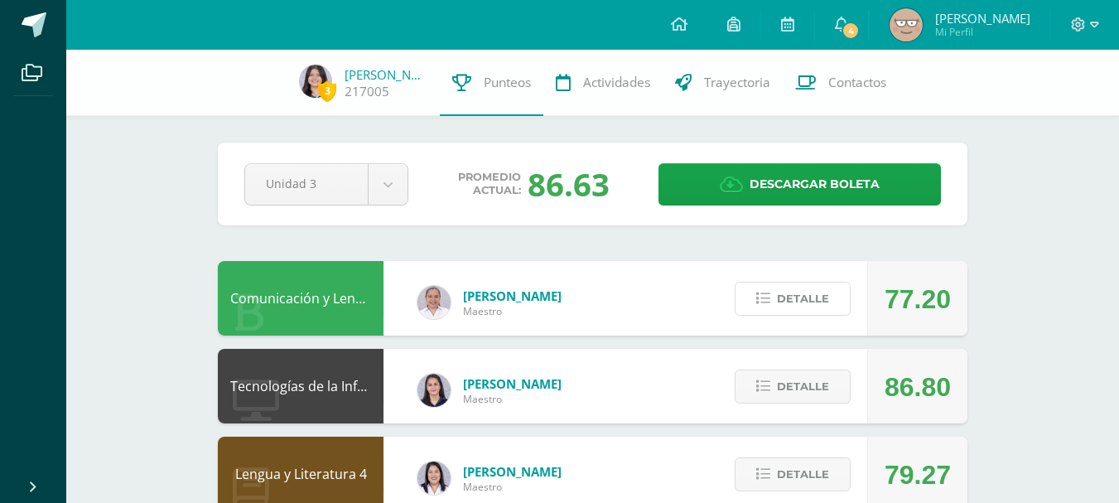
scroll to position [831, 0]
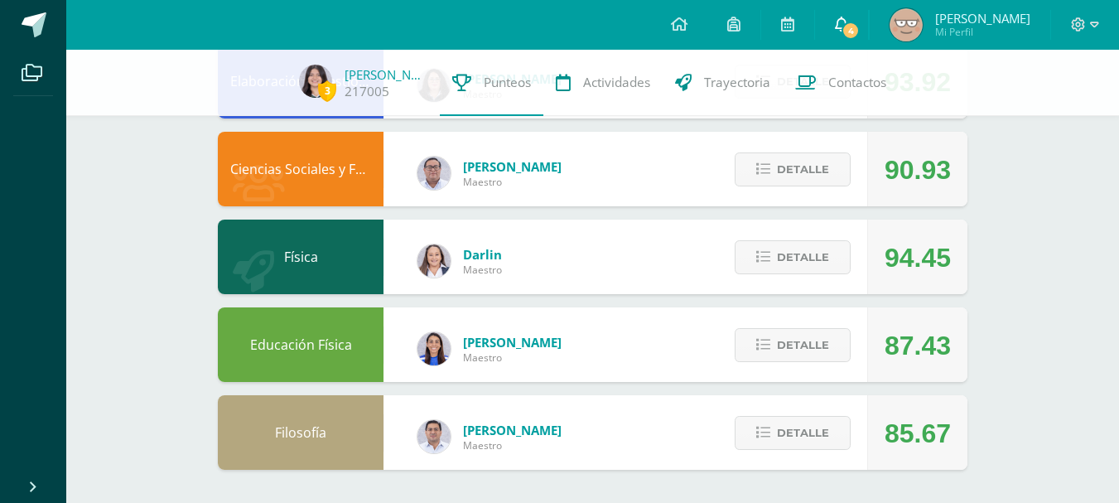
click at [847, 34] on link "4" at bounding box center [841, 25] width 53 height 50
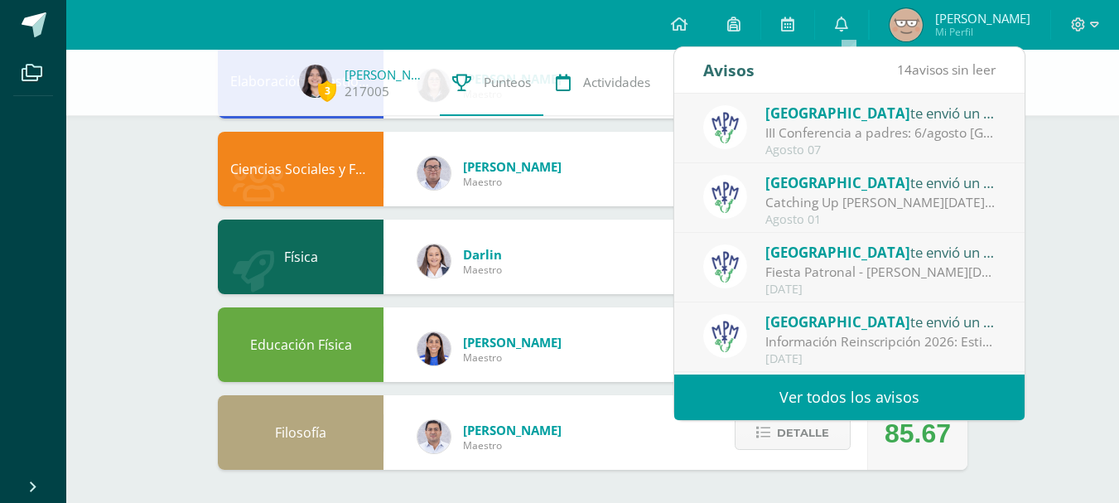
click at [469, 250] on span "Darlin" at bounding box center [482, 254] width 39 height 17
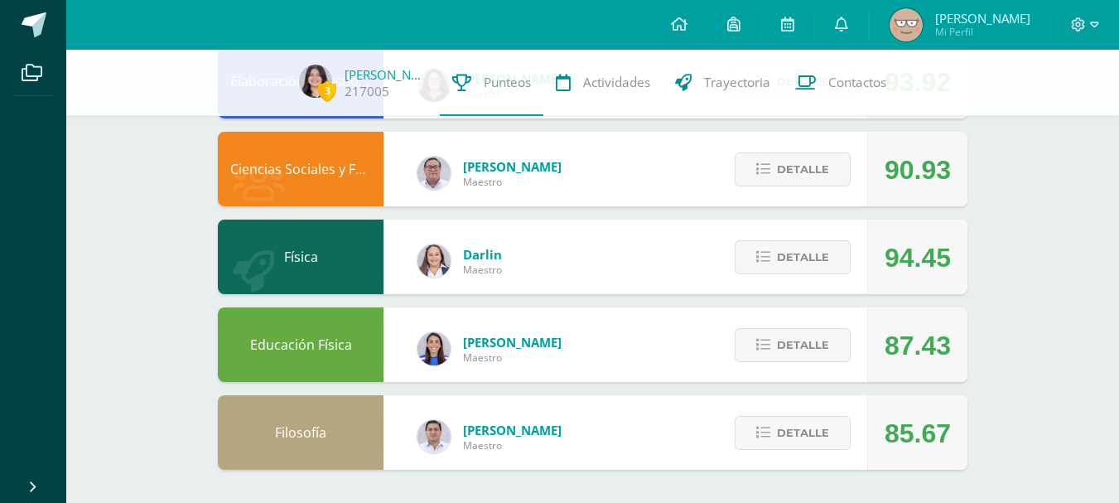
scroll to position [0, 0]
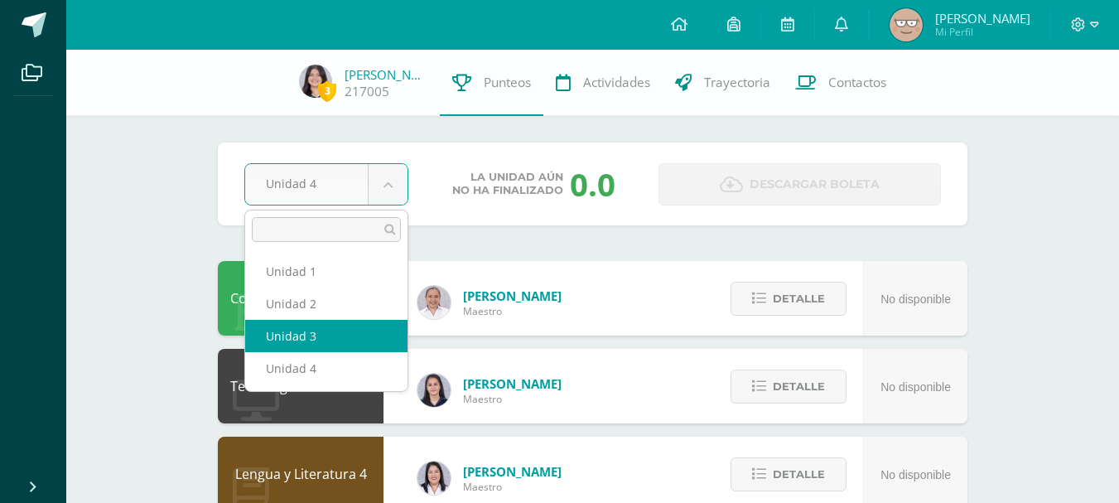
select select "Unidad 3"
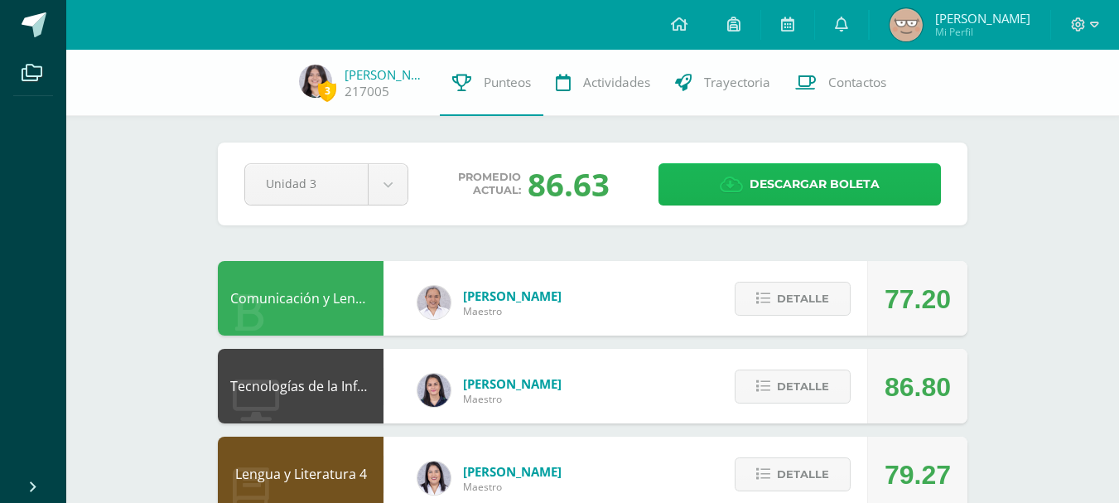
click at [763, 195] on span "Descargar boleta" at bounding box center [814, 184] width 130 height 41
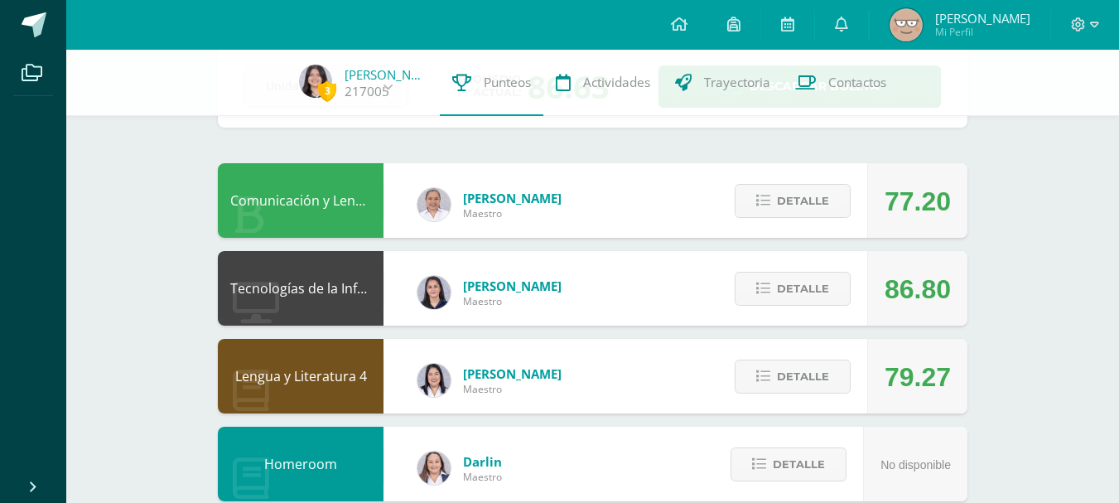
scroll to position [99, 0]
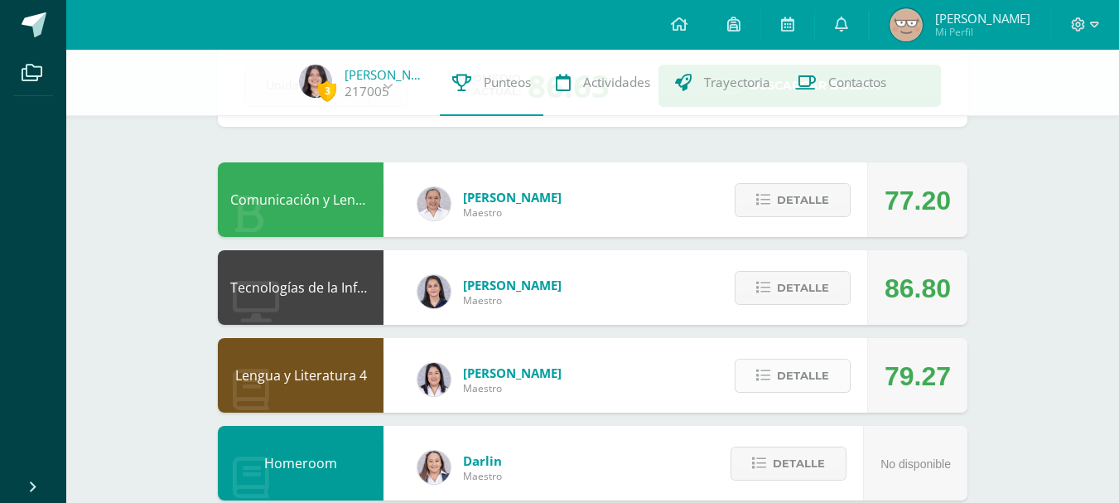
click at [779, 376] on span "Detalle" at bounding box center [803, 375] width 52 height 31
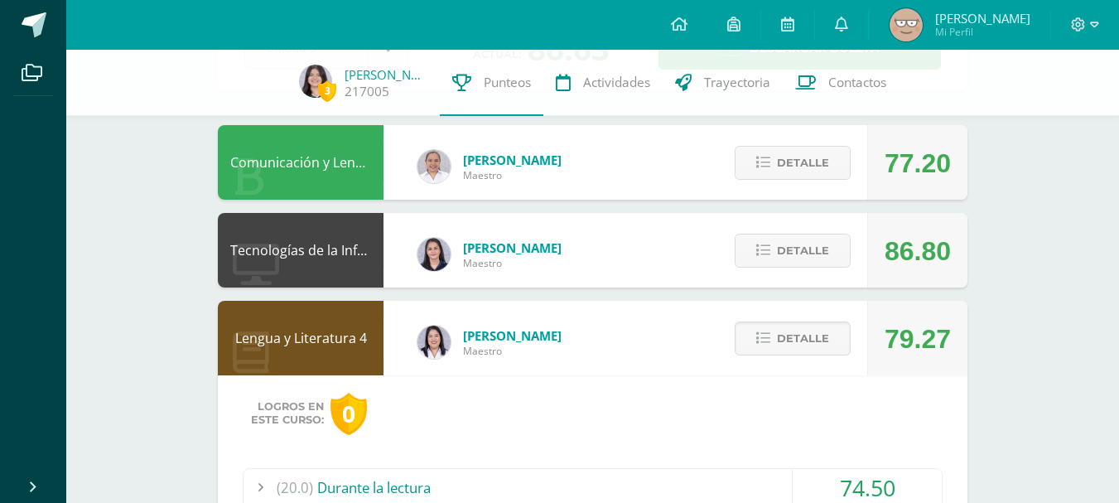
scroll to position [137, 0]
click at [807, 341] on span "Detalle" at bounding box center [803, 337] width 52 height 31
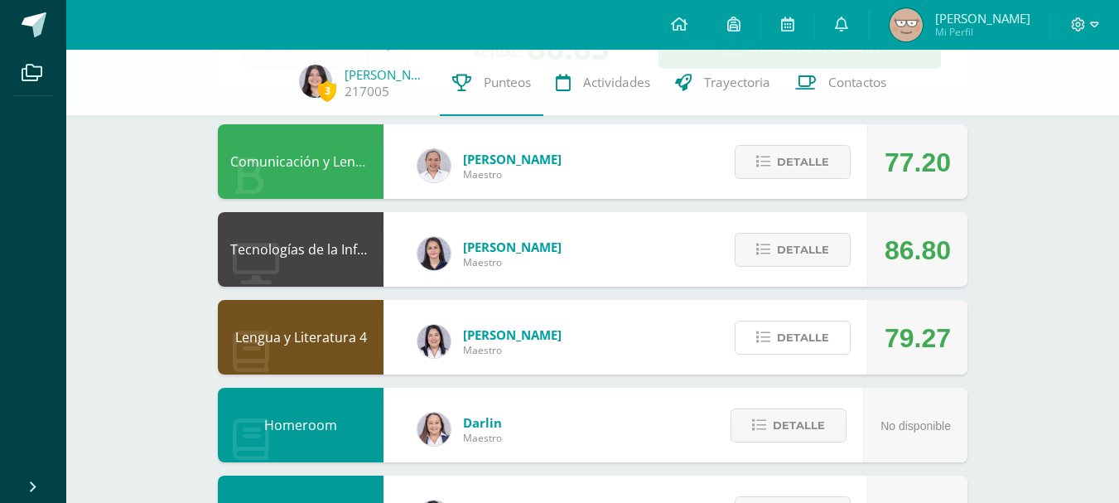
drag, startPoint x: 807, startPoint y: 341, endPoint x: 684, endPoint y: 342, distance: 123.4
click at [684, 342] on div "Lengua y Literatura 4 Wendy Sinay Maestro 79.27 Detalle Logros en este curso: 0…" at bounding box center [592, 337] width 749 height 75
click at [806, 336] on span "Detalle" at bounding box center [803, 337] width 52 height 31
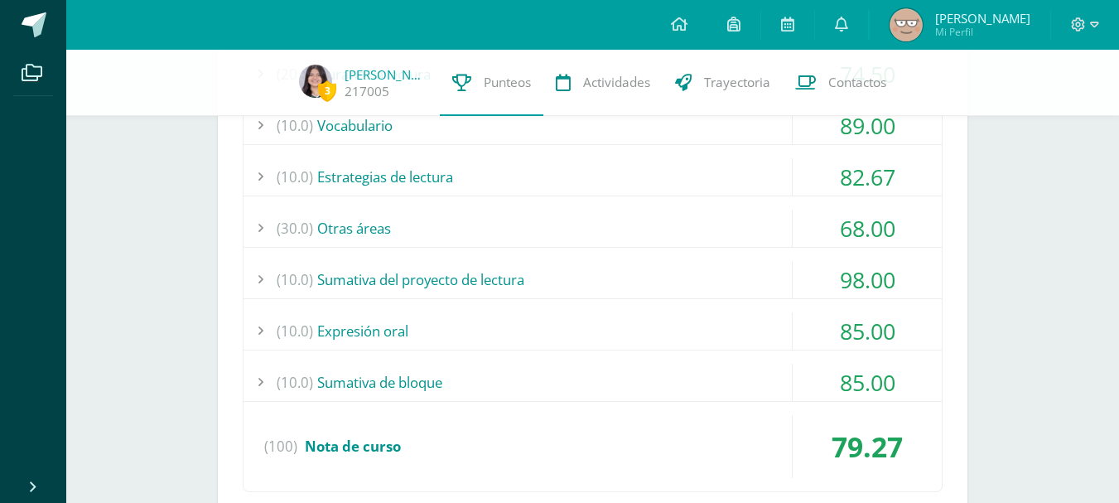
scroll to position [544, 0]
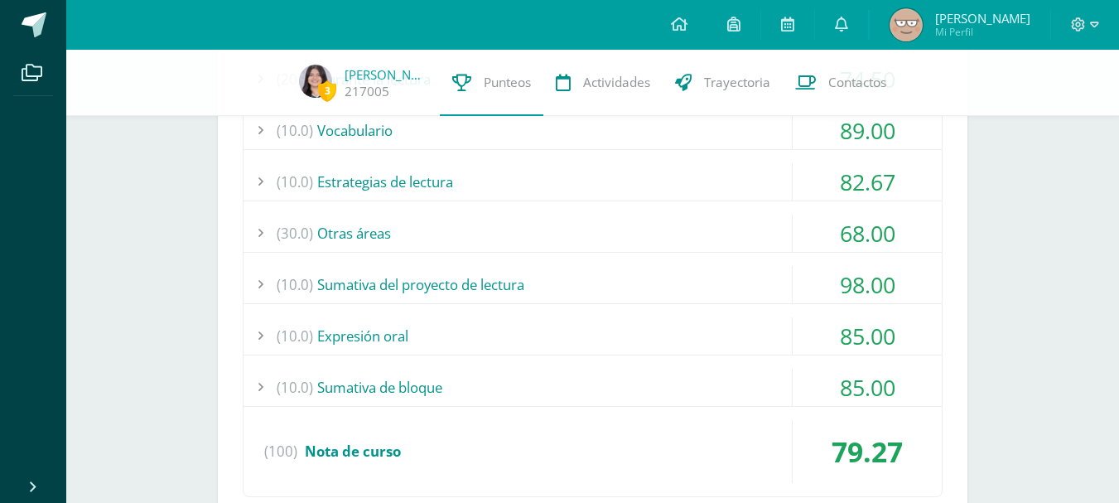
click at [604, 281] on div "(10.0) Sumativa del proyecto de lectura" at bounding box center [592, 284] width 698 height 37
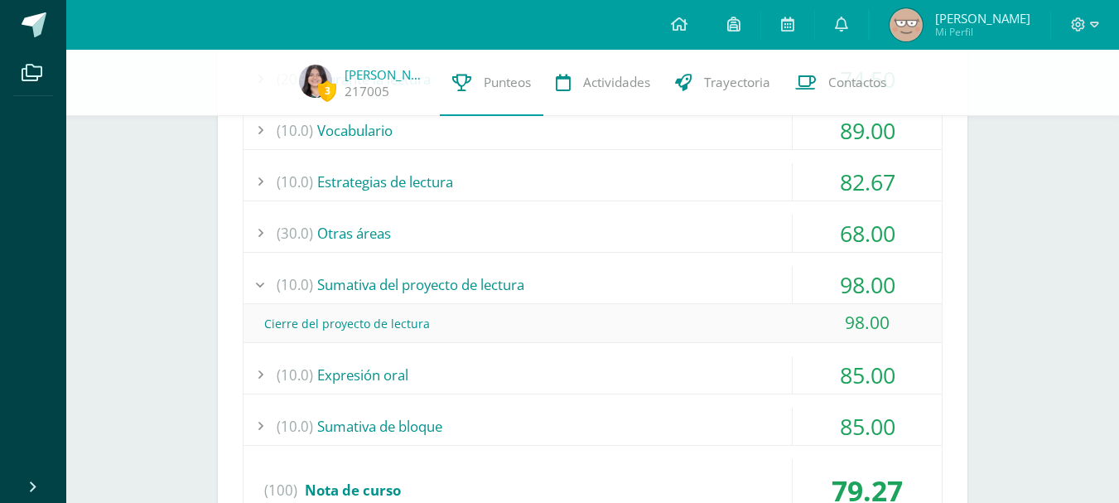
click at [512, 228] on div "(30.0) Otras áreas" at bounding box center [592, 232] width 698 height 37
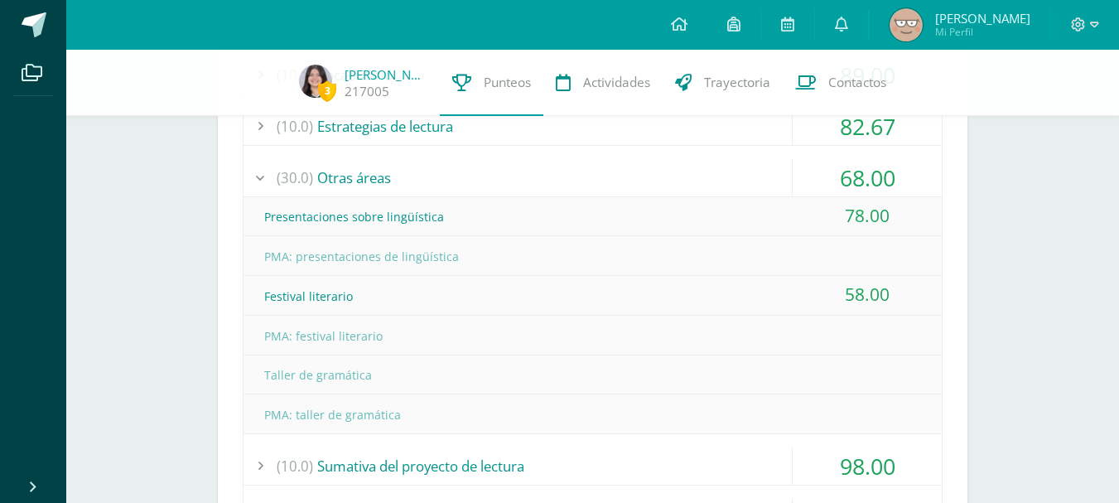
scroll to position [601, 0]
drag, startPoint x: 540, startPoint y: 375, endPoint x: 378, endPoint y: 388, distance: 162.8
click at [378, 388] on div "Taller de gramática" at bounding box center [592, 372] width 698 height 37
drag, startPoint x: 276, startPoint y: 374, endPoint x: 352, endPoint y: 386, distance: 77.1
click at [352, 386] on div "Taller de gramática" at bounding box center [592, 372] width 698 height 37
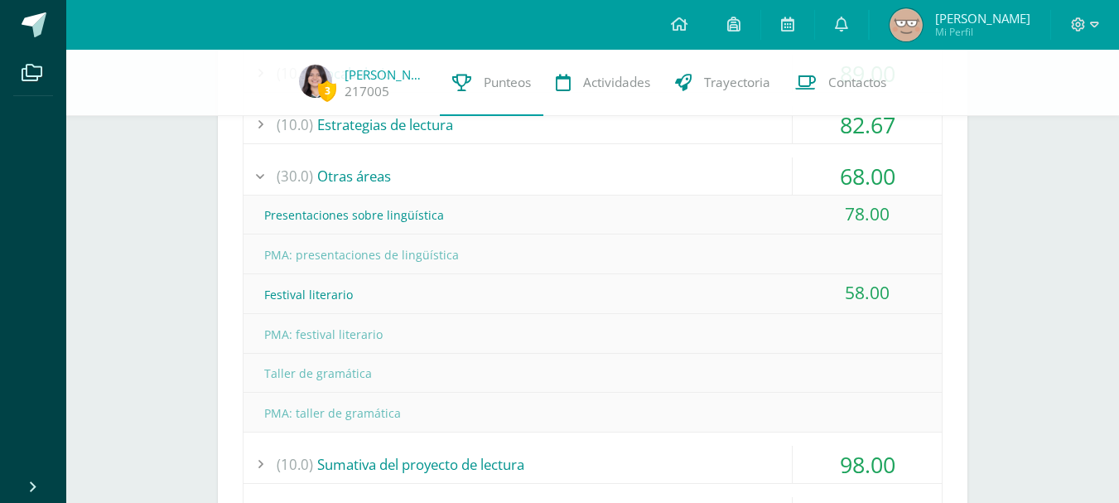
click at [375, 380] on div "Taller de gramática" at bounding box center [592, 372] width 698 height 37
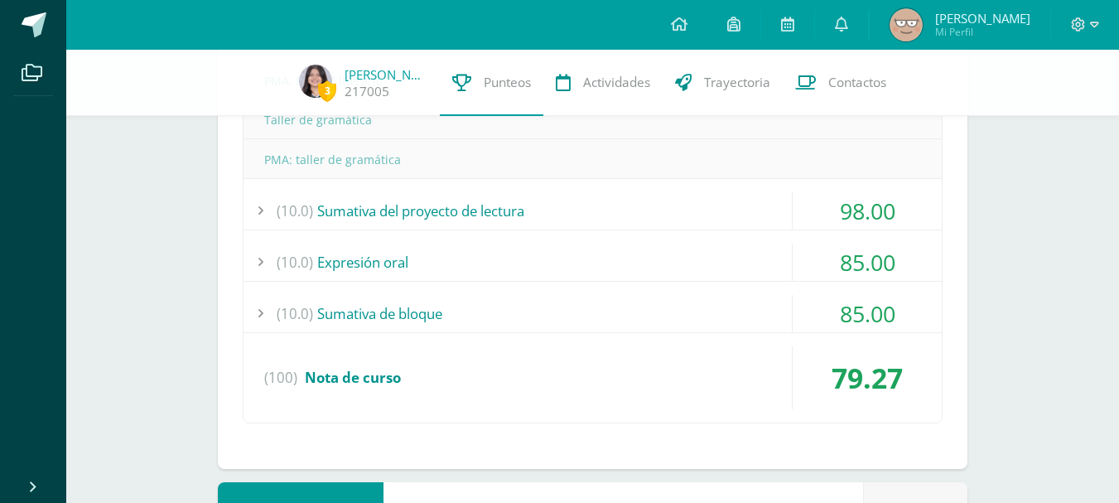
scroll to position [856, 0]
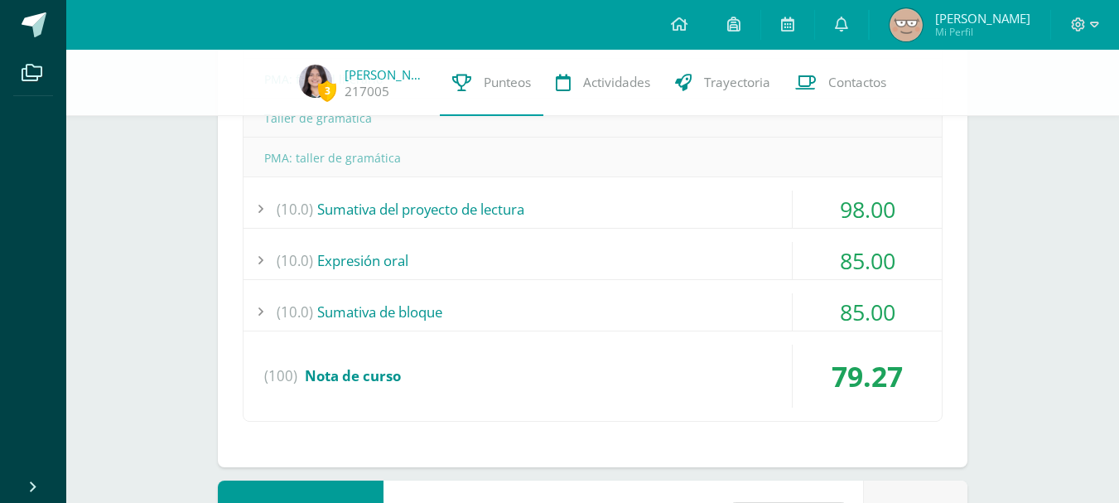
click at [641, 258] on div "(10.0) Expresión oral" at bounding box center [592, 260] width 698 height 37
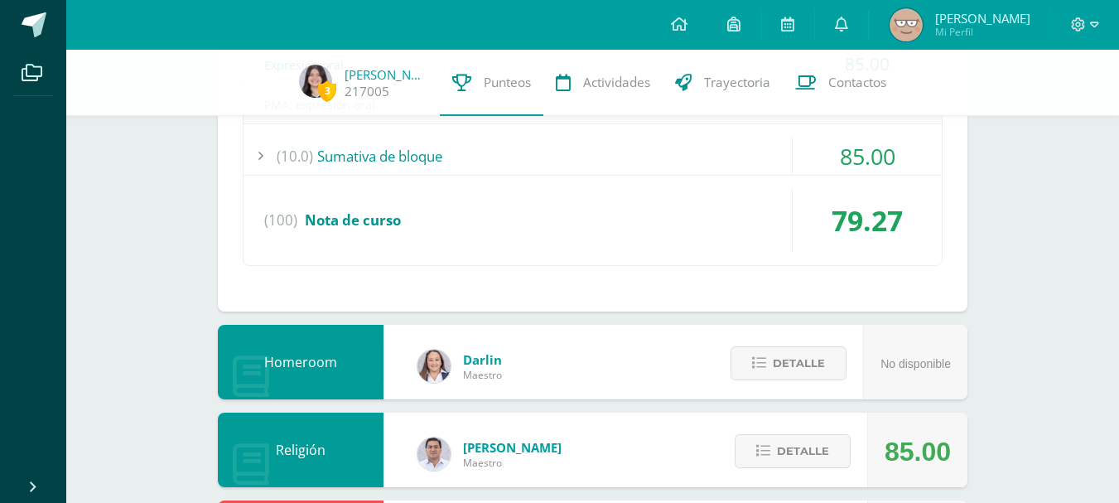
scroll to position [678, 0]
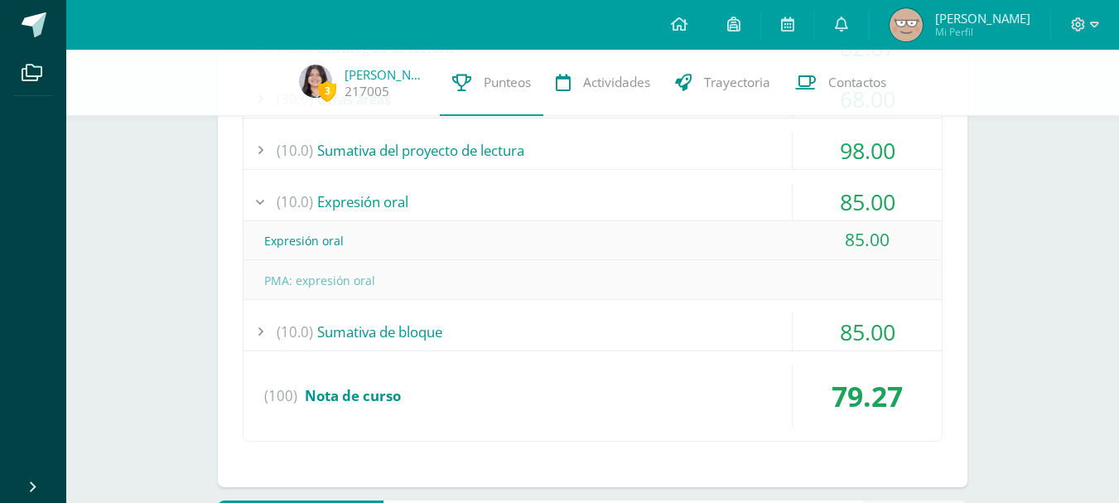
click at [534, 335] on div "(10.0) Sumativa de bloque" at bounding box center [592, 331] width 698 height 37
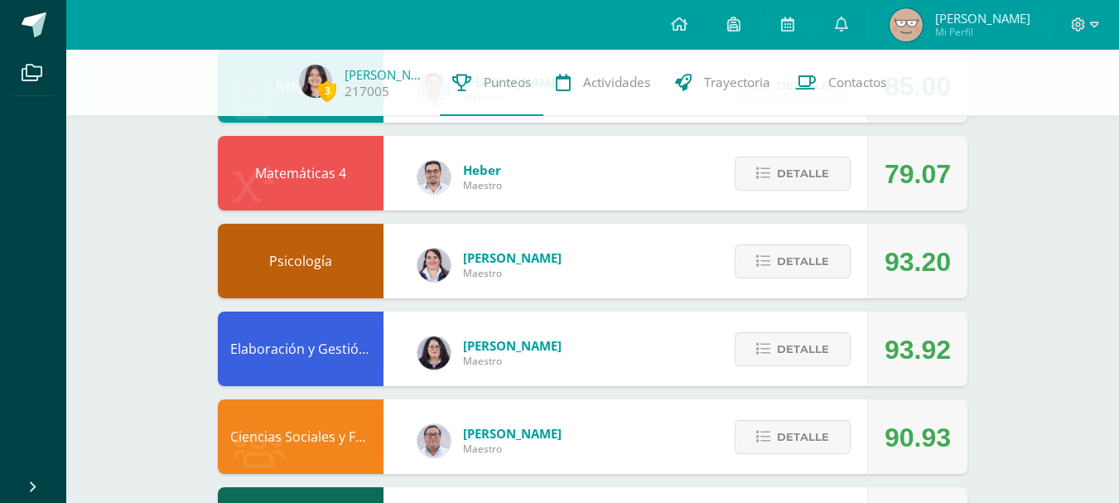
scroll to position [1182, 0]
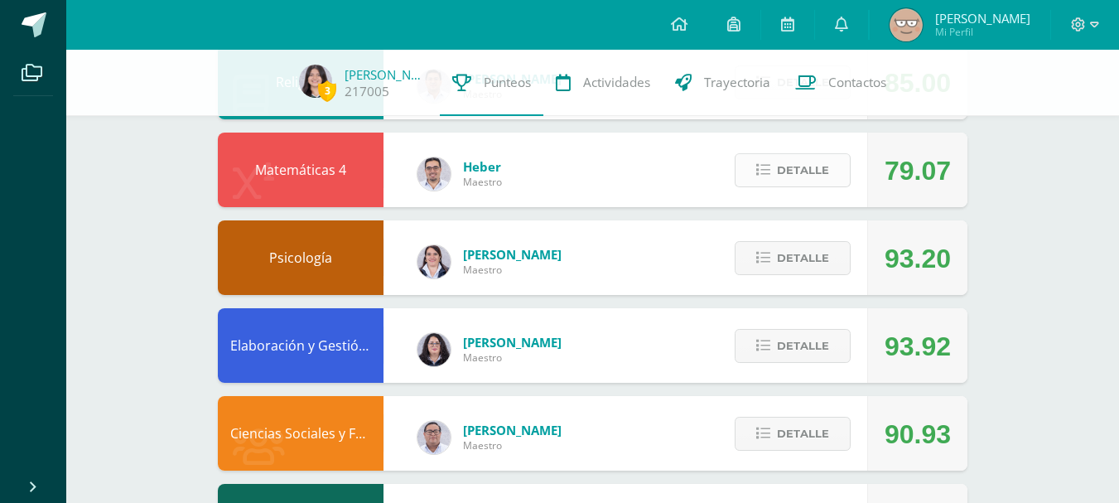
click at [785, 185] on button "Detalle" at bounding box center [792, 170] width 116 height 34
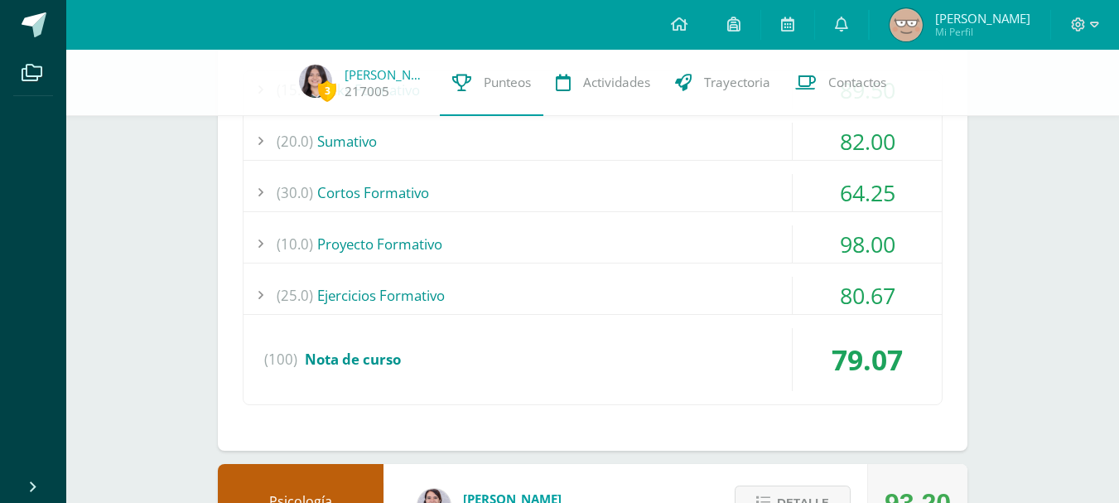
scroll to position [1412, 0]
click at [652, 221] on div "(15.0) Aleks Formativo 89.50 Módulo 1 Ecuaciones e inecuaciones 100.00" at bounding box center [593, 237] width 700 height 335
click at [667, 253] on div "(10.0) Proyecto Formativo" at bounding box center [592, 242] width 698 height 37
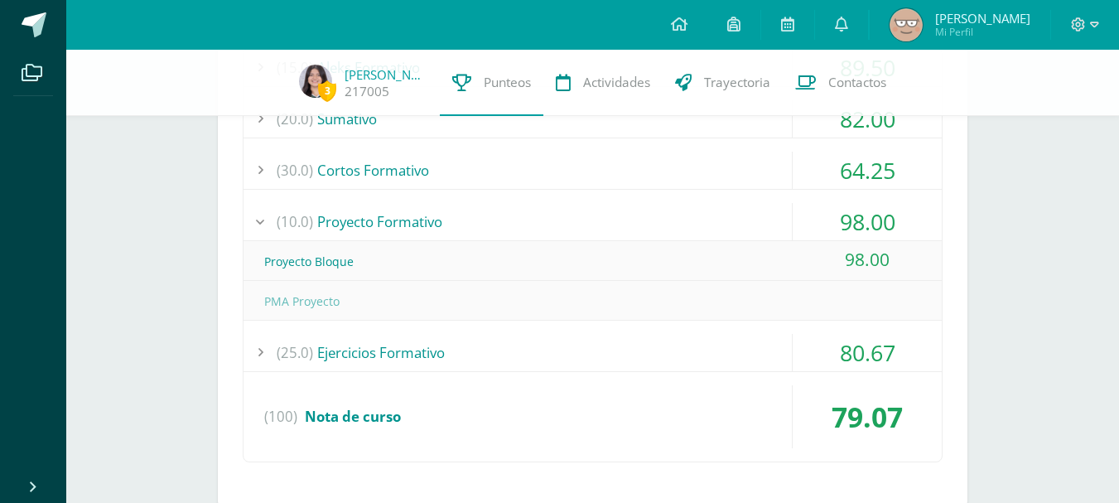
scroll to position [1372, 0]
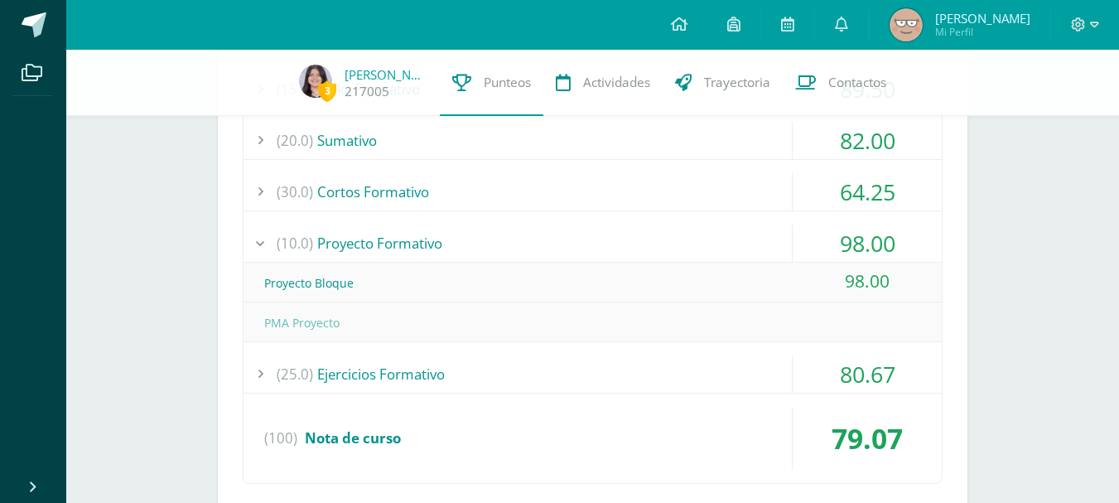
click at [702, 363] on div "(25.0) Ejercicios Formativo" at bounding box center [592, 373] width 698 height 37
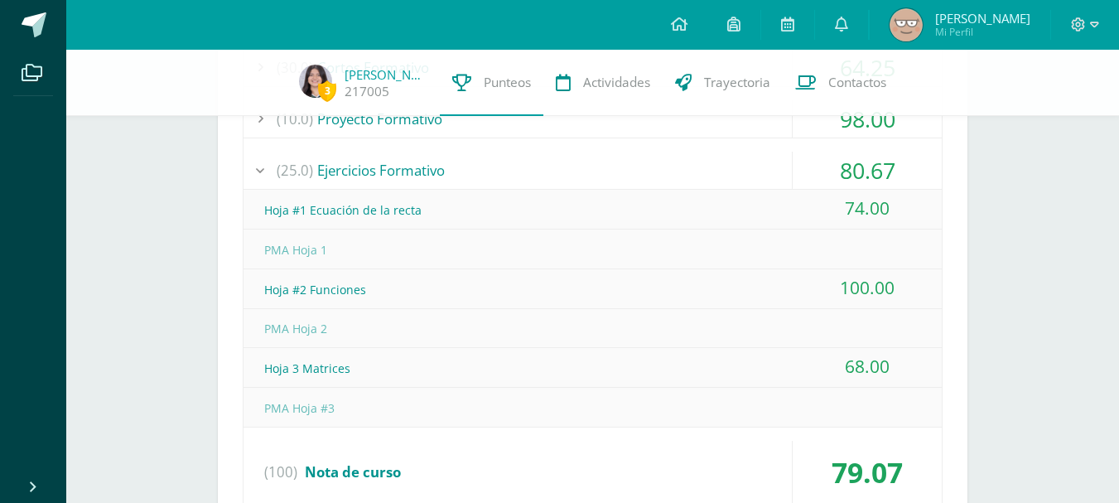
scroll to position [1485, 0]
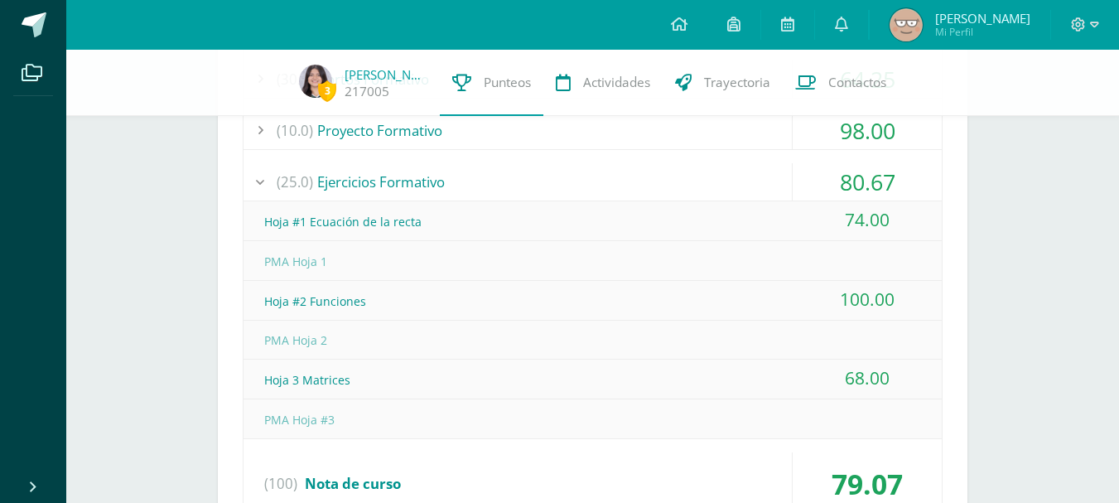
click at [708, 170] on div "(25.0) Ejercicios Formativo" at bounding box center [592, 181] width 698 height 37
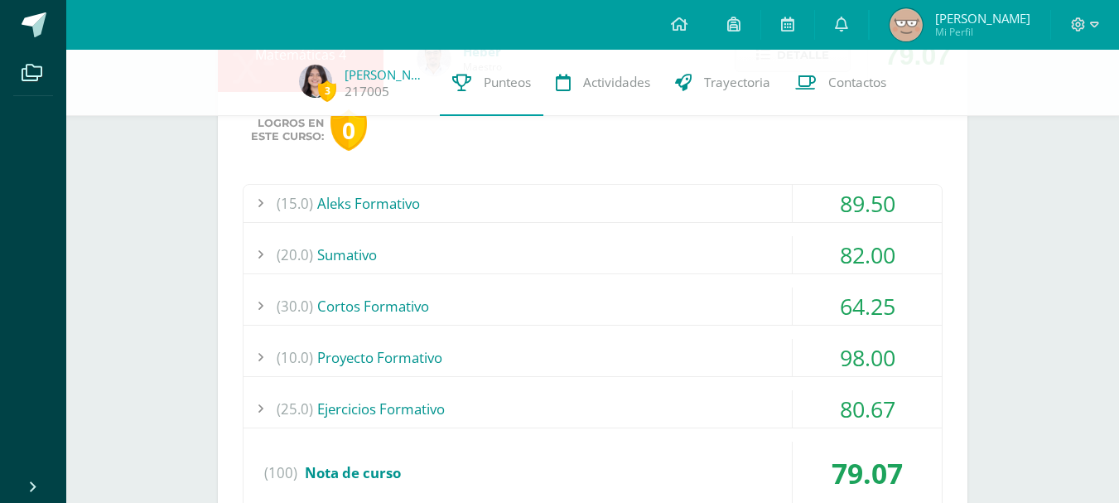
scroll to position [1235, 0]
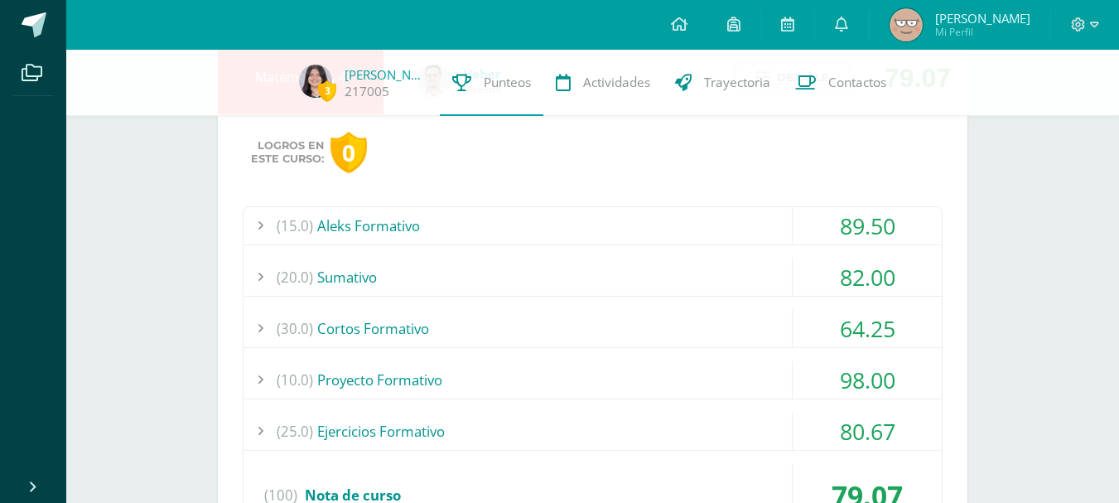
click at [637, 330] on div "(30.0) Cortos Formativo" at bounding box center [592, 328] width 698 height 37
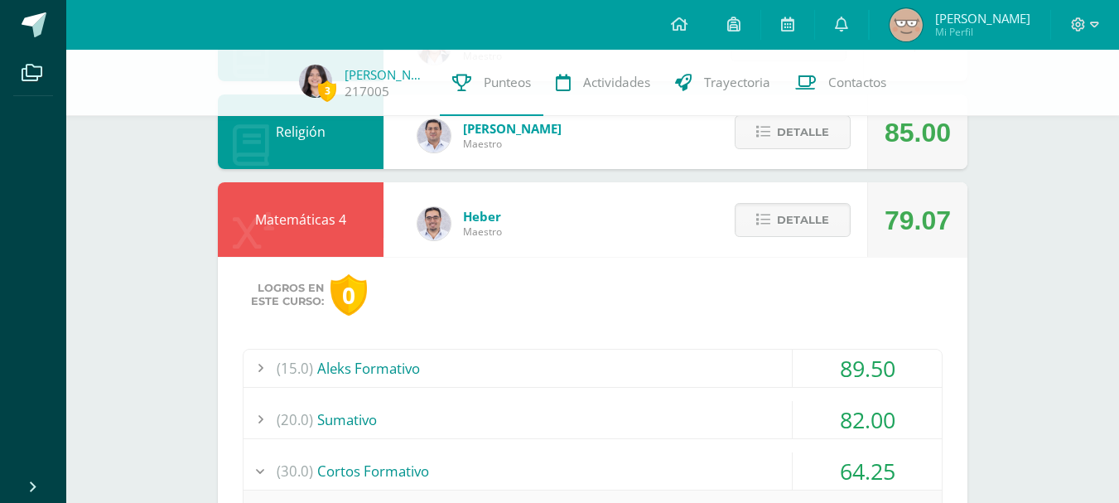
scroll to position [1092, 0]
click at [644, 359] on div "(15.0) Aleks Formativo" at bounding box center [592, 368] width 698 height 37
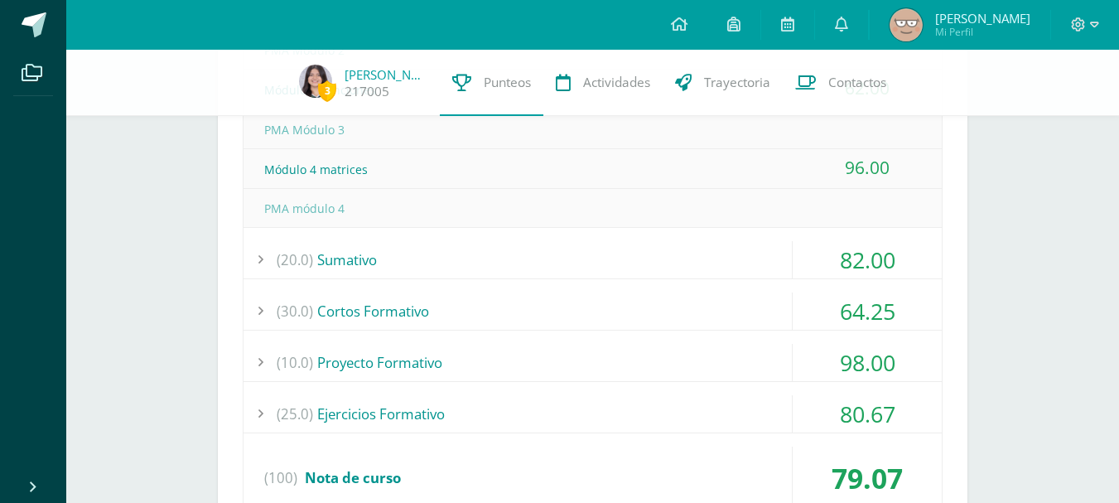
scroll to position [1553, 0]
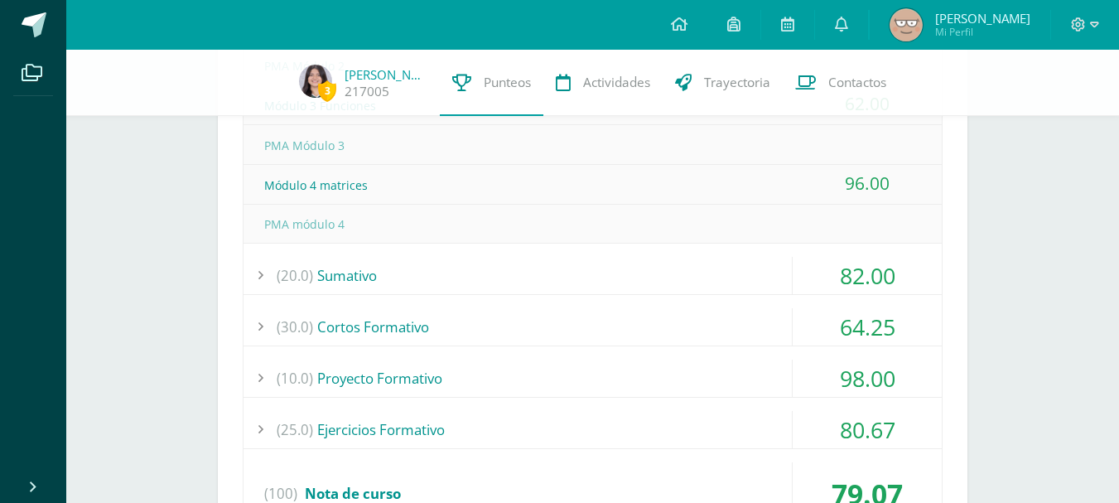
click at [744, 318] on div "(30.0) Cortos Formativo" at bounding box center [592, 326] width 698 height 37
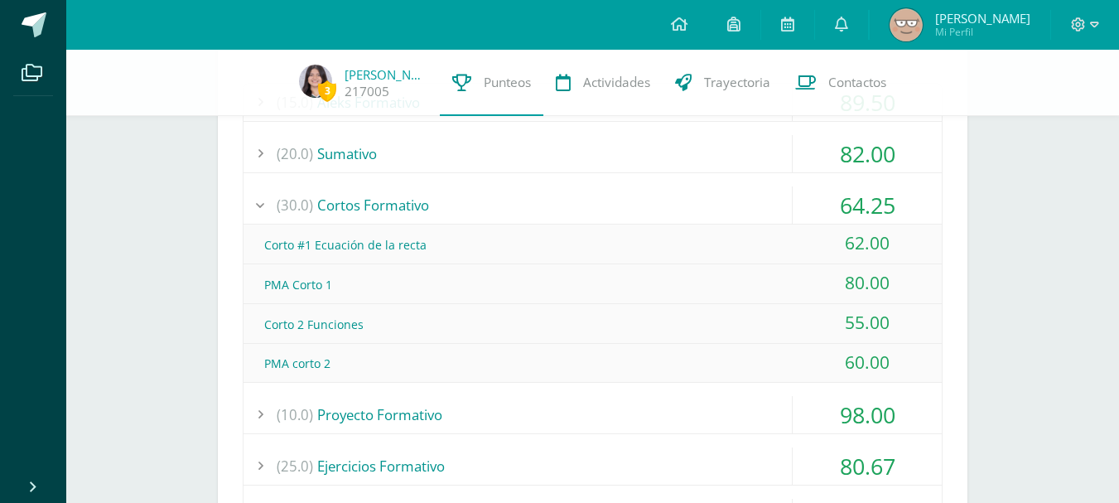
scroll to position [1358, 0]
click at [644, 205] on div "(30.0) Cortos Formativo" at bounding box center [592, 205] width 698 height 37
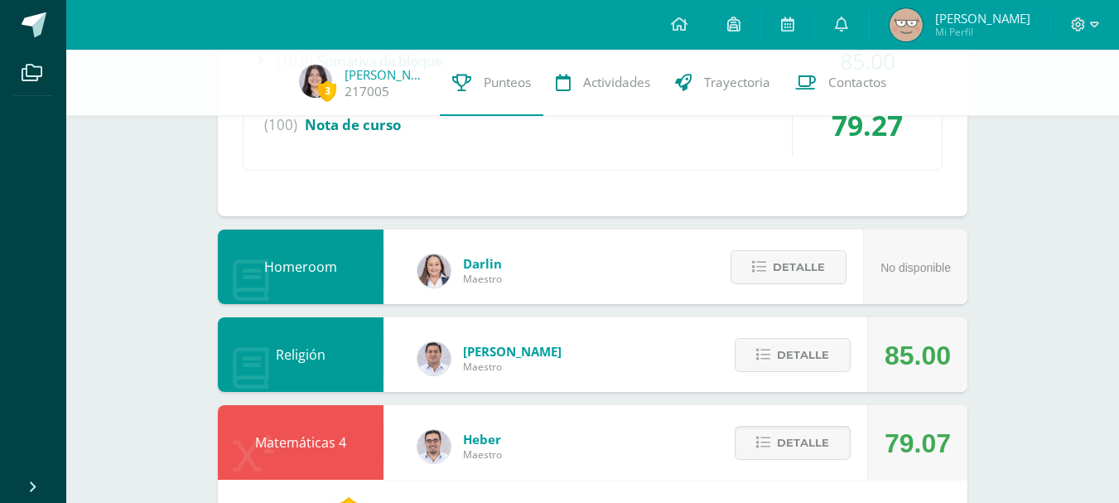
scroll to position [869, 0]
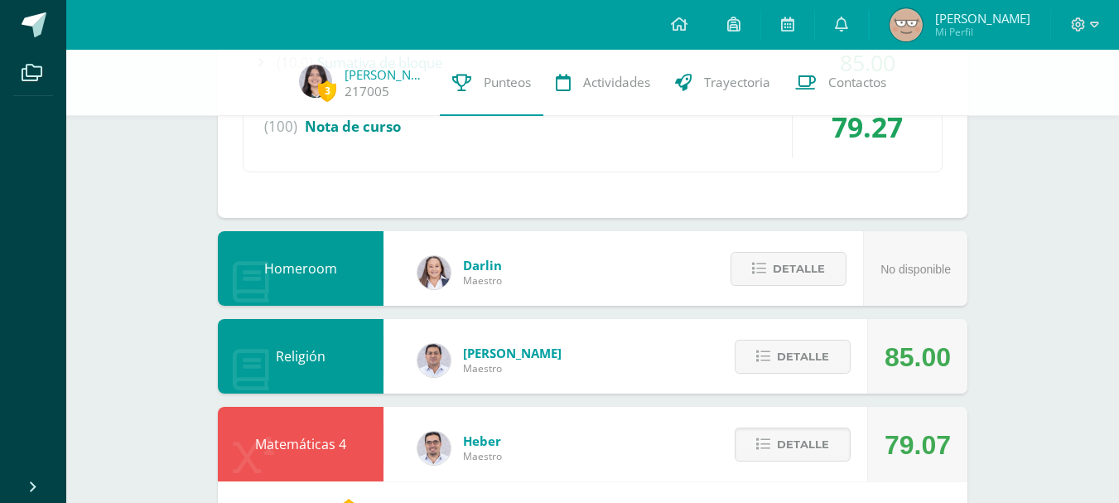
click at [790, 425] on div "Detalle" at bounding box center [788, 444] width 157 height 75
click at [808, 455] on span "Detalle" at bounding box center [803, 444] width 52 height 31
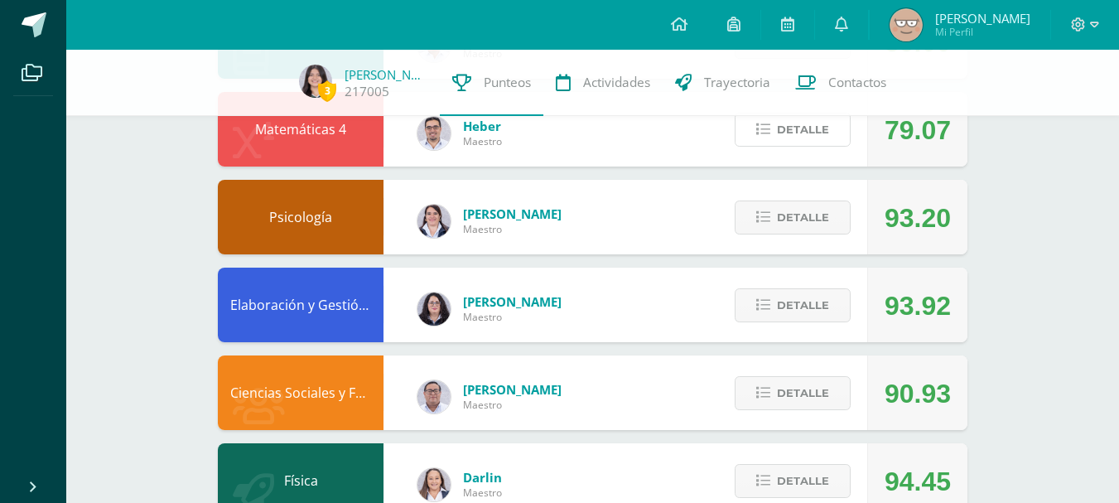
scroll to position [1182, 0]
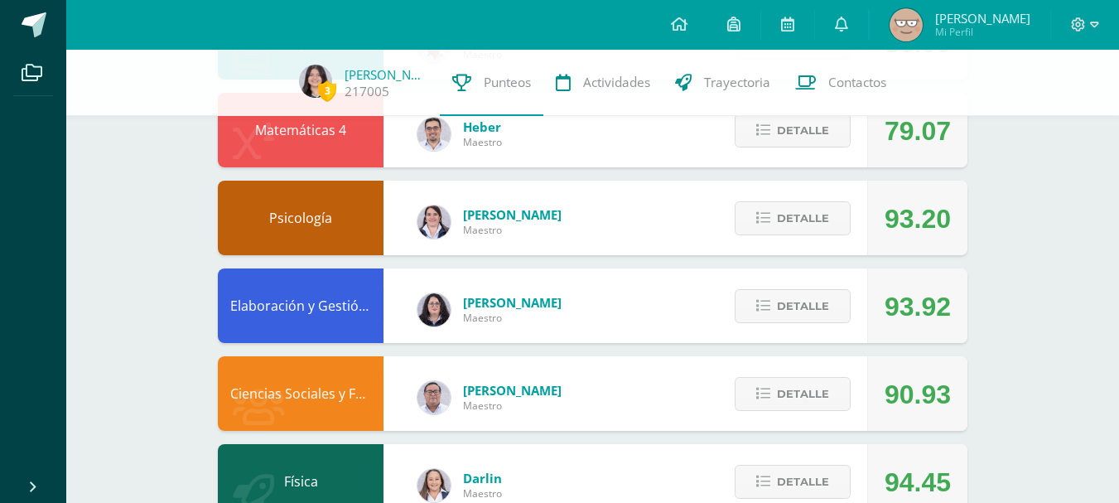
drag, startPoint x: 322, startPoint y: 311, endPoint x: 346, endPoint y: 313, distance: 24.1
click at [346, 313] on div "Elaboración y Gestión de Proyectos" at bounding box center [301, 305] width 166 height 75
click at [267, 181] on div "Psicología" at bounding box center [301, 218] width 166 height 75
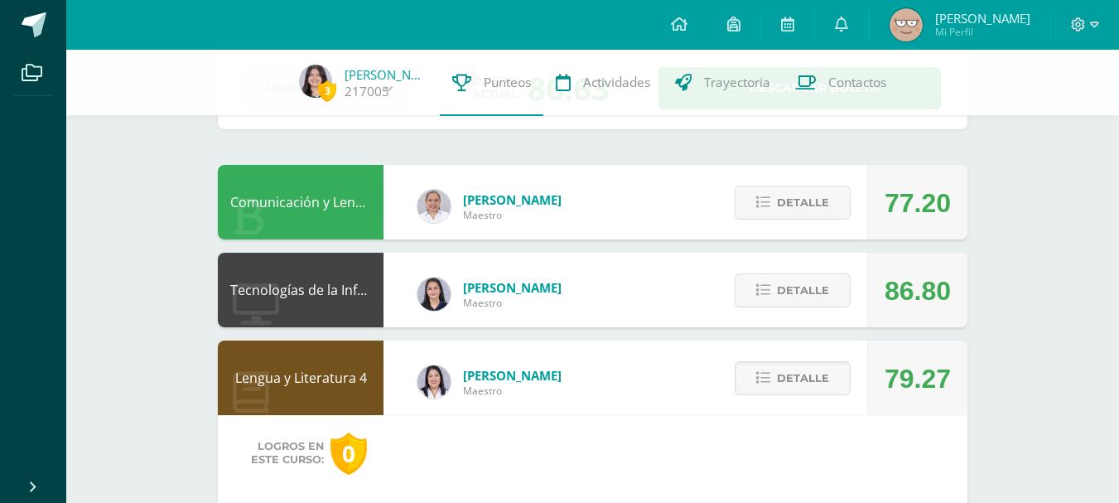
scroll to position [109, 0]
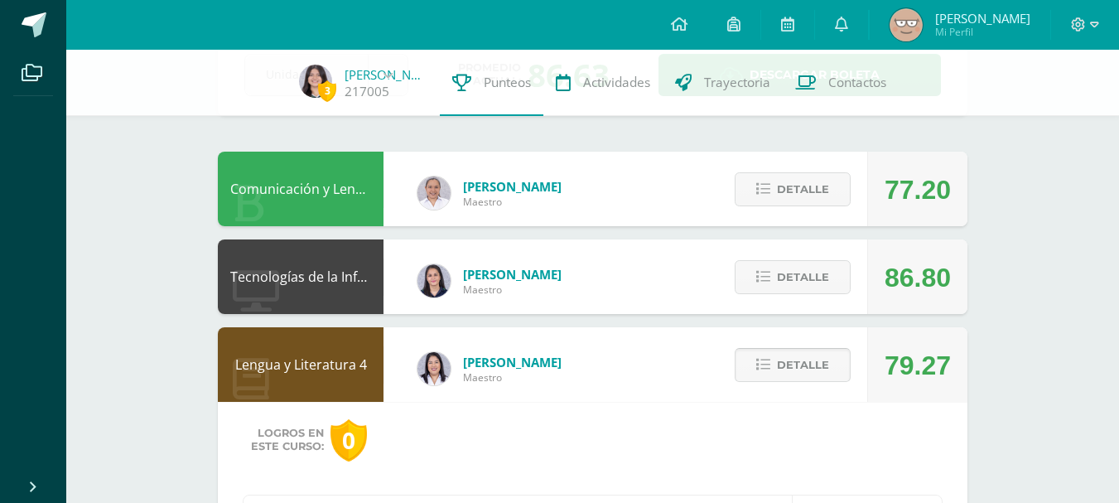
click at [787, 363] on span "Detalle" at bounding box center [803, 364] width 52 height 31
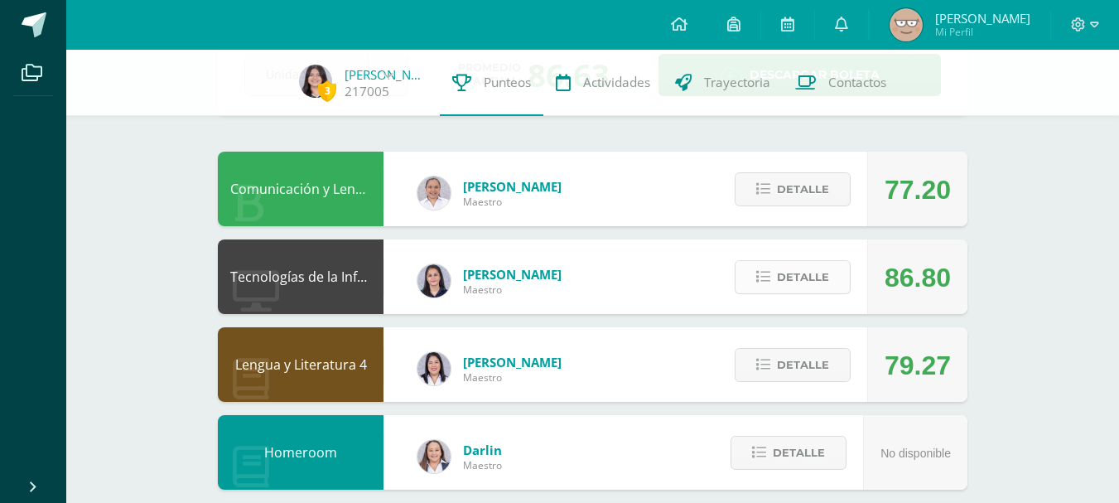
click at [777, 278] on button "Detalle" at bounding box center [792, 277] width 116 height 34
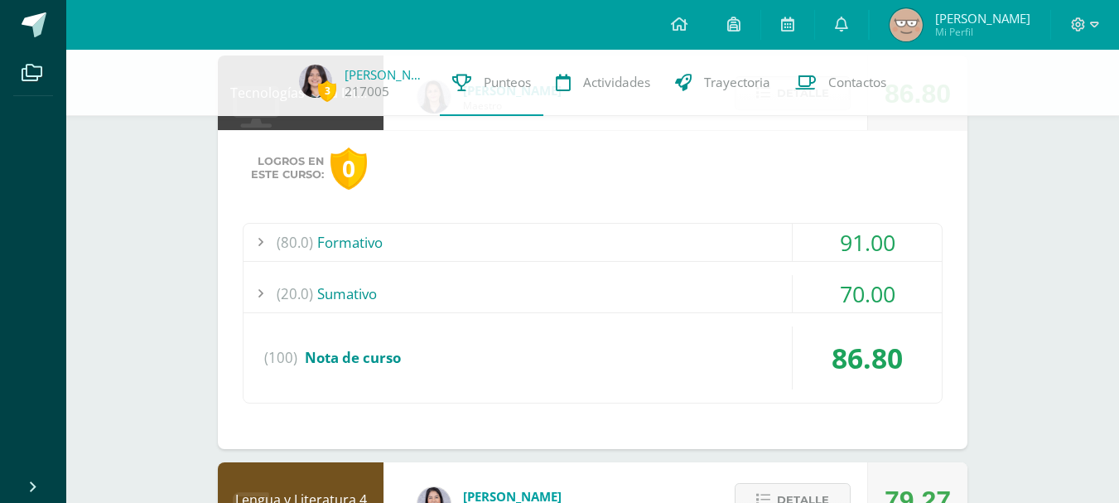
scroll to position [291, 0]
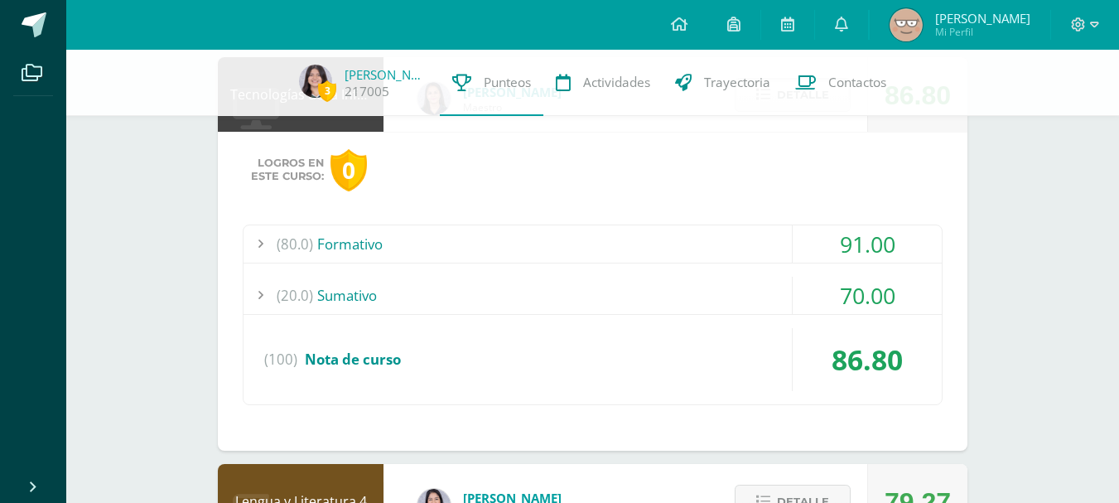
click at [713, 301] on div "(20.0) Sumativo" at bounding box center [592, 295] width 698 height 37
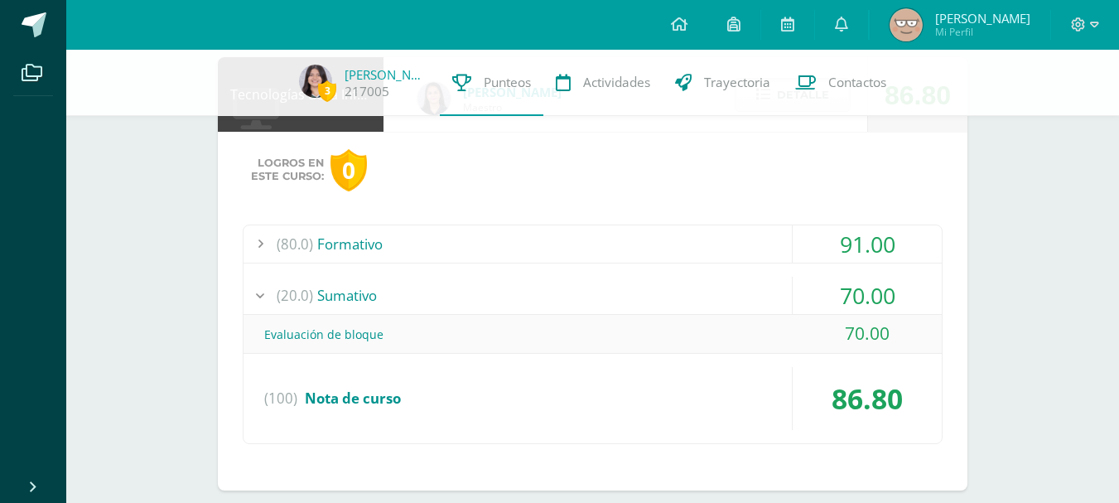
click at [713, 301] on div "(20.0) Sumativo" at bounding box center [592, 295] width 698 height 37
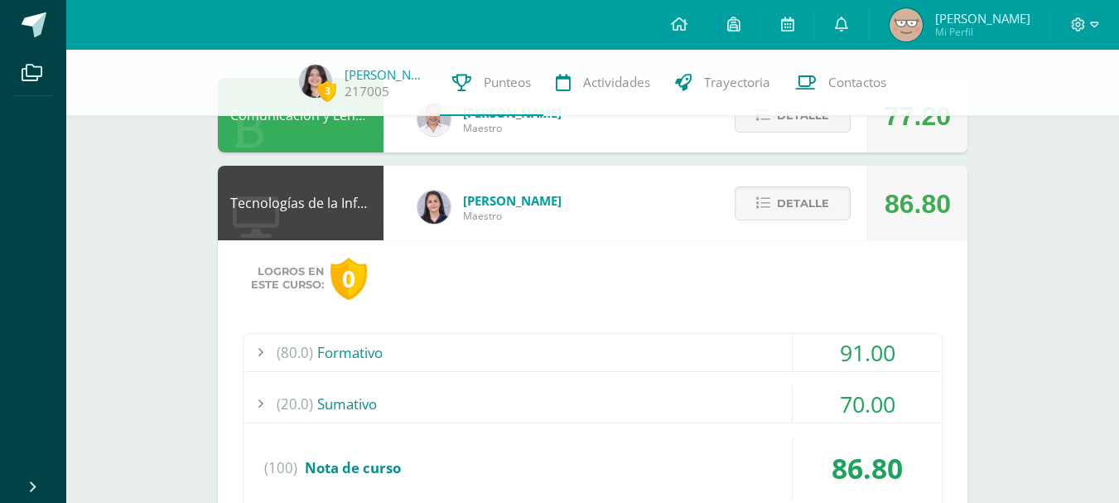
scroll to position [182, 0]
click at [782, 211] on span "Detalle" at bounding box center [803, 204] width 52 height 31
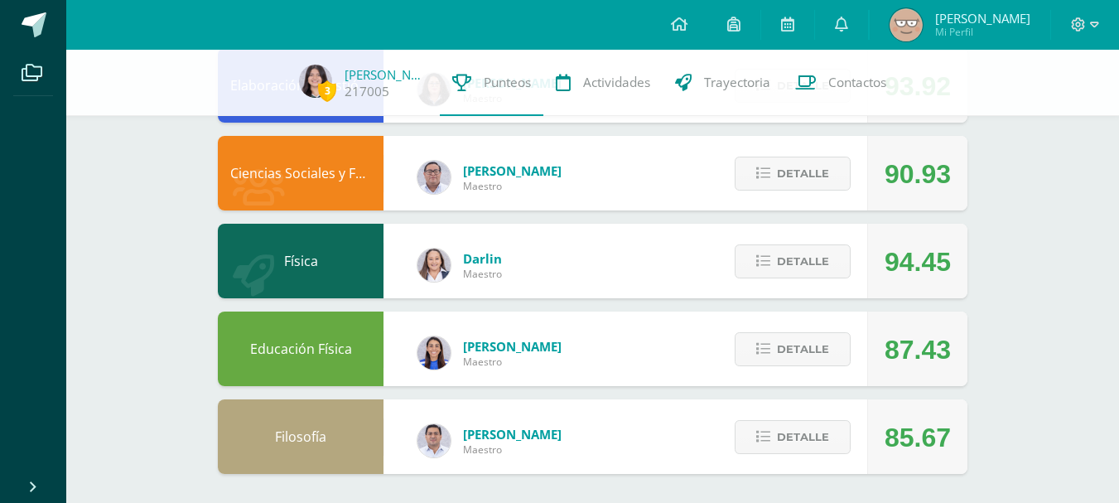
scroll to position [831, 0]
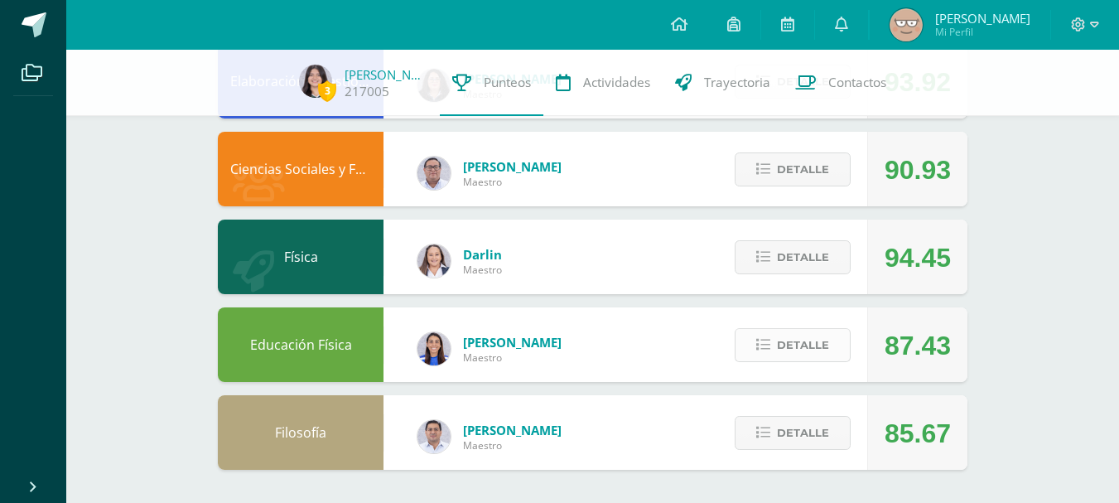
click at [791, 358] on span "Detalle" at bounding box center [803, 345] width 52 height 31
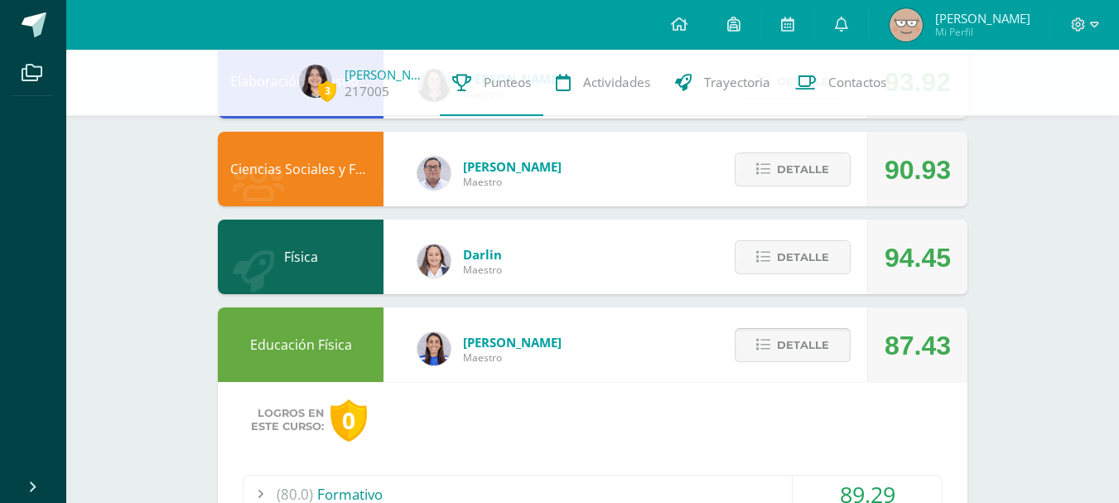
click at [786, 351] on span at bounding box center [793, 345] width 80 height 22
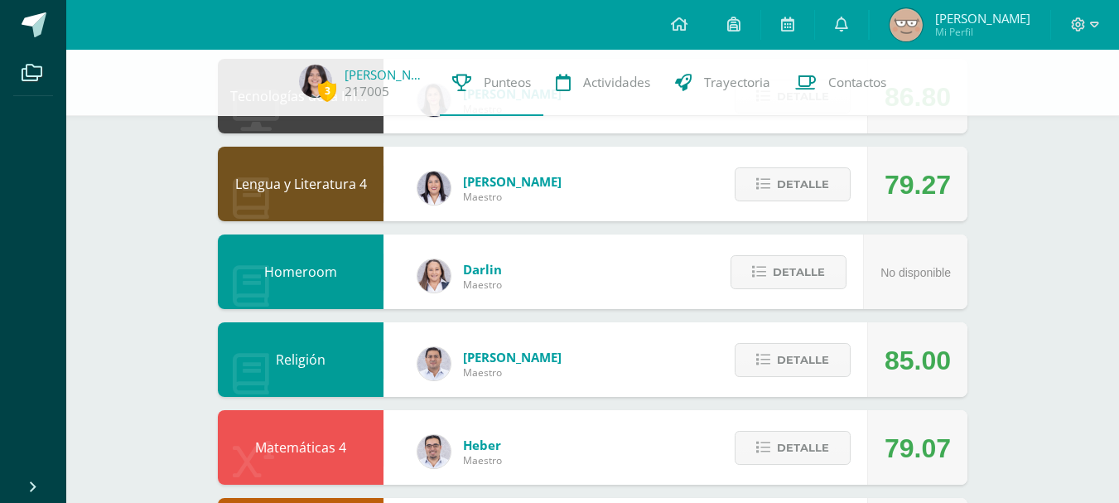
scroll to position [0, 0]
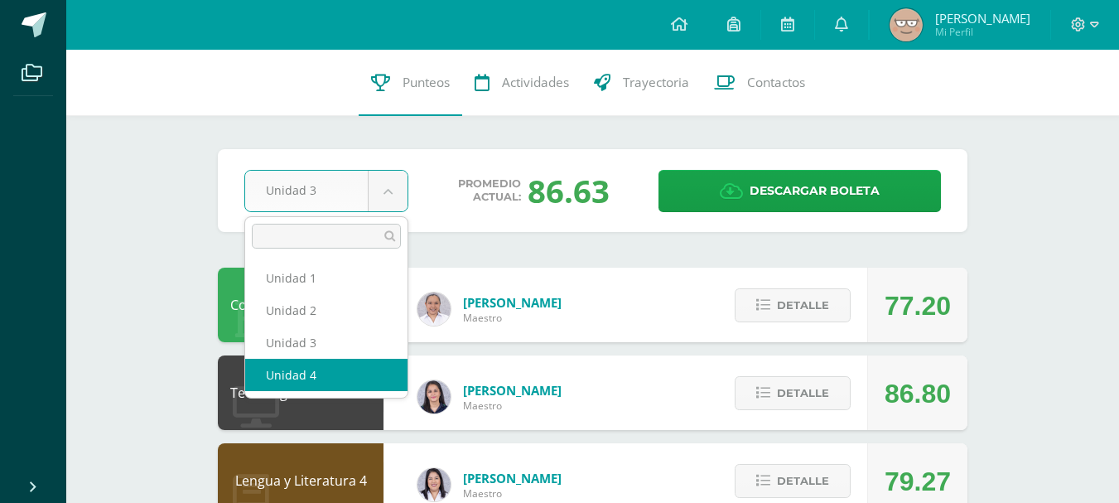
select select "Unidad 4"
